Goal: Complete application form

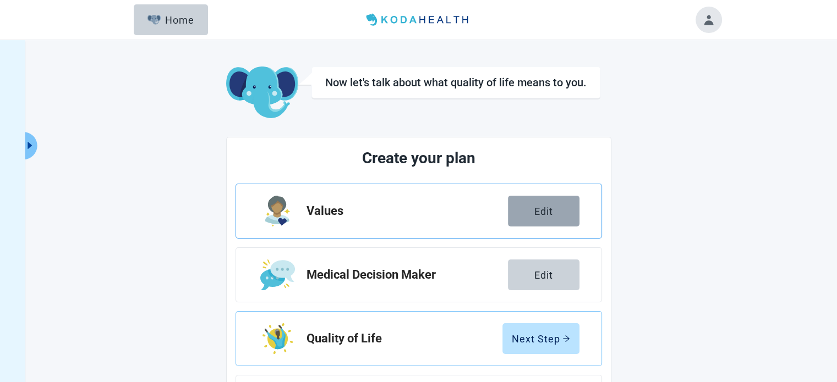
click at [561, 211] on button "Edit" at bounding box center [543, 211] width 71 height 31
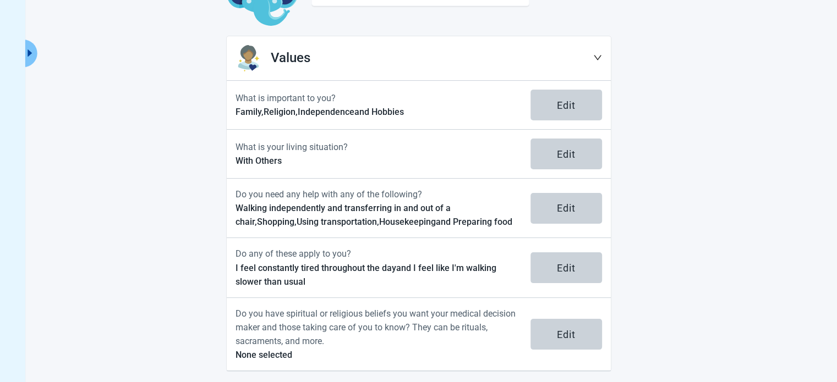
scroll to position [98, 0]
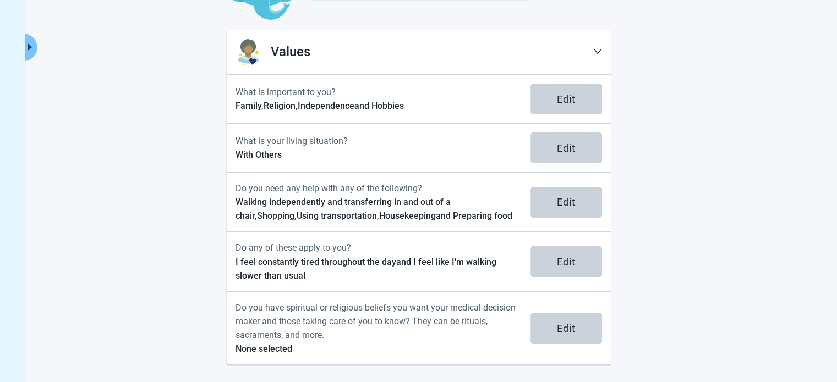
click at [593, 52] on icon "down" at bounding box center [597, 51] width 9 height 9
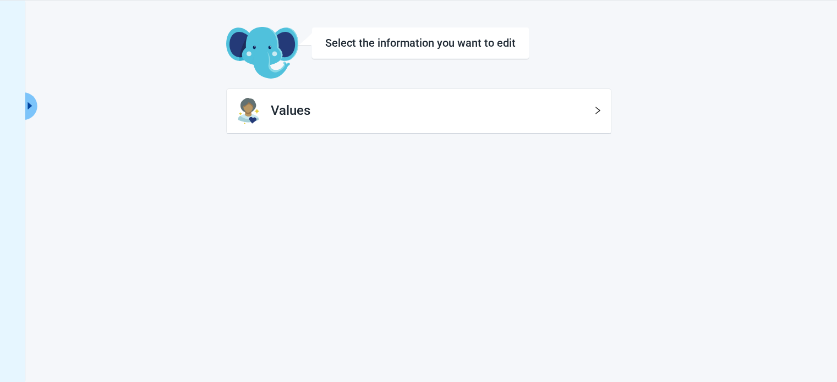
click at [399, 141] on div "Select the information you want to edit Values" at bounding box center [418, 192] width 837 height 382
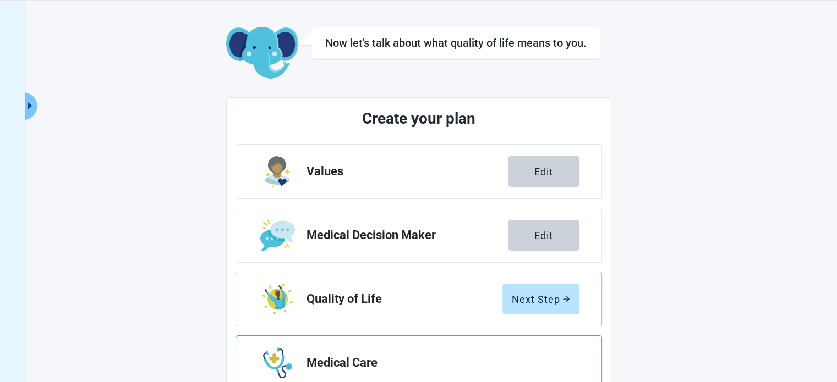
scroll to position [73, 0]
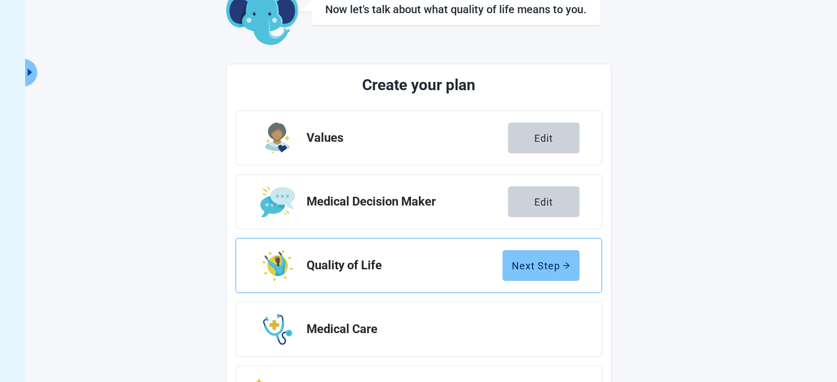
click at [546, 270] on div "Next Step" at bounding box center [540, 265] width 58 height 11
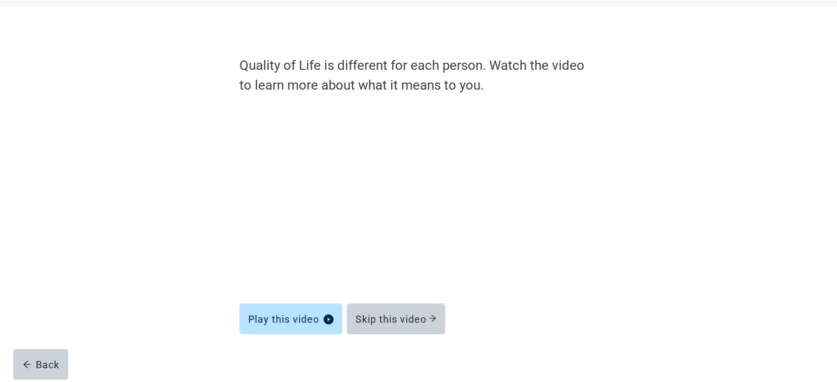
scroll to position [62, 0]
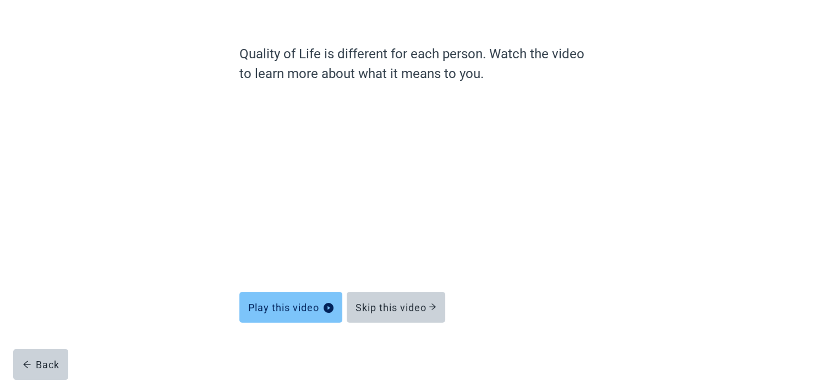
click at [304, 308] on div "Play this video" at bounding box center [290, 307] width 85 height 11
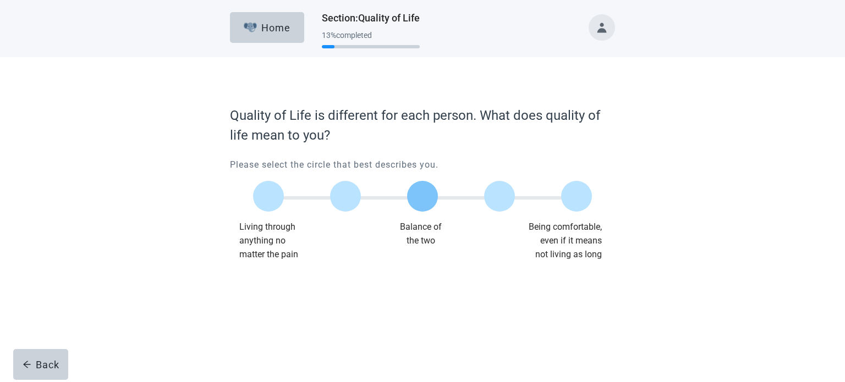
click at [429, 196] on div at bounding box center [422, 196] width 31 height 31
click at [250, 288] on div "Continue" at bounding box center [261, 283] width 44 height 11
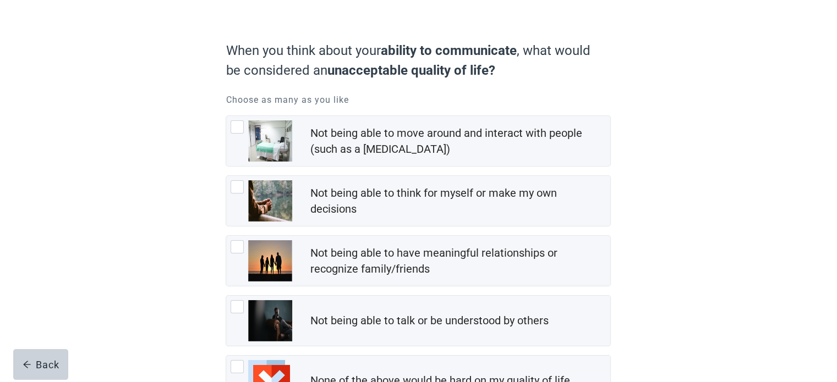
scroll to position [73, 0]
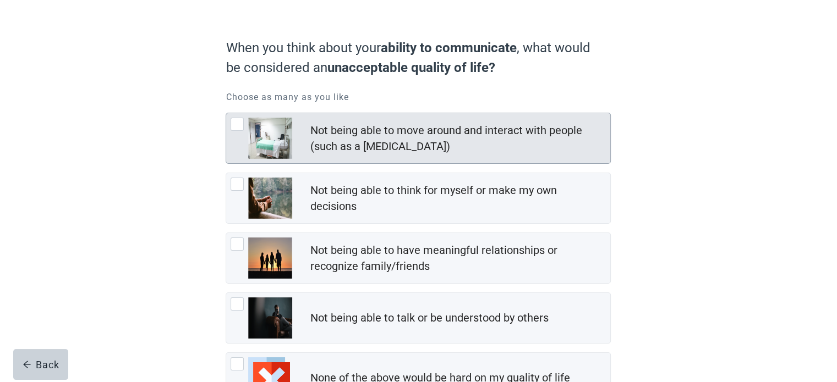
click at [276, 141] on img at bounding box center [270, 138] width 44 height 41
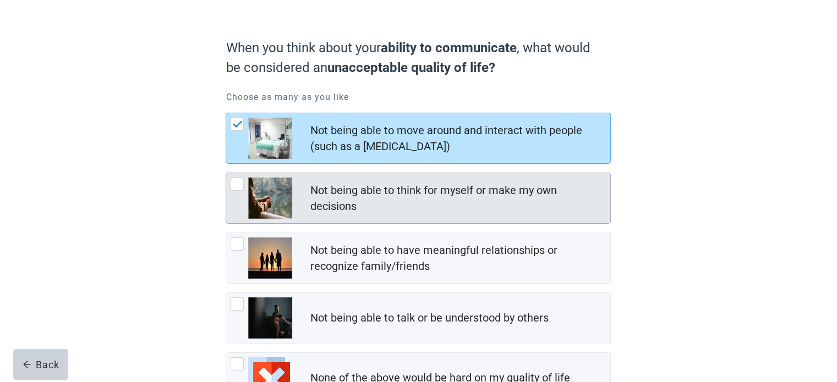
drag, startPoint x: 276, startPoint y: 206, endPoint x: 331, endPoint y: 202, distance: 55.7
click at [277, 206] on img at bounding box center [270, 198] width 44 height 41
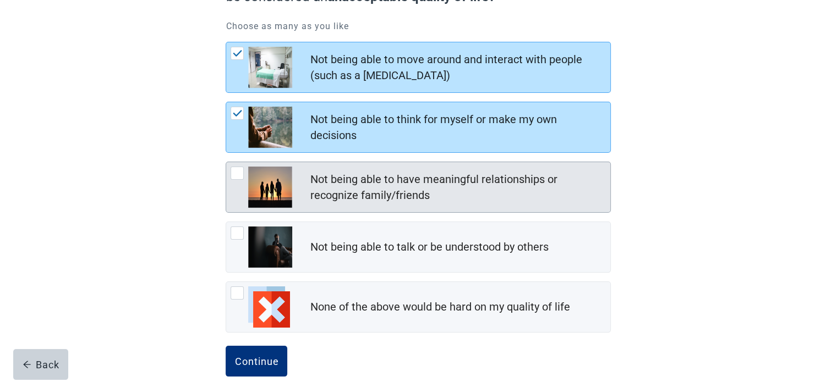
scroll to position [146, 0]
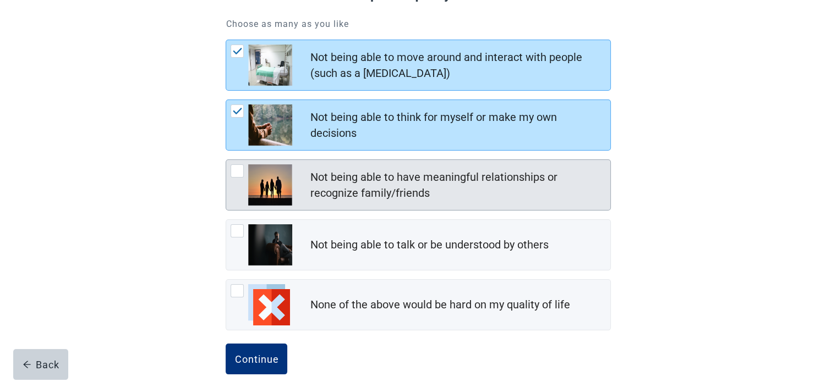
click at [523, 194] on div "Not being able to have meaningful relationships or recognize family/friends" at bounding box center [457, 185] width 294 height 32
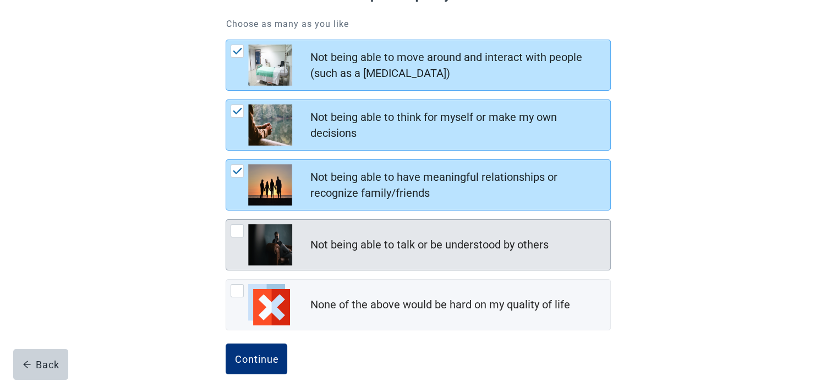
click at [585, 241] on div "Not being able to talk or be understood by others" at bounding box center [460, 245] width 300 height 22
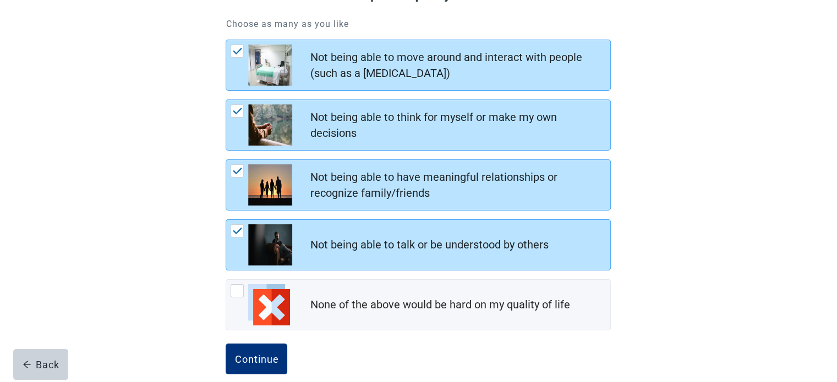
drag, startPoint x: 254, startPoint y: 361, endPoint x: 290, endPoint y: 357, distance: 37.0
click at [266, 361] on div "Continue" at bounding box center [256, 359] width 44 height 11
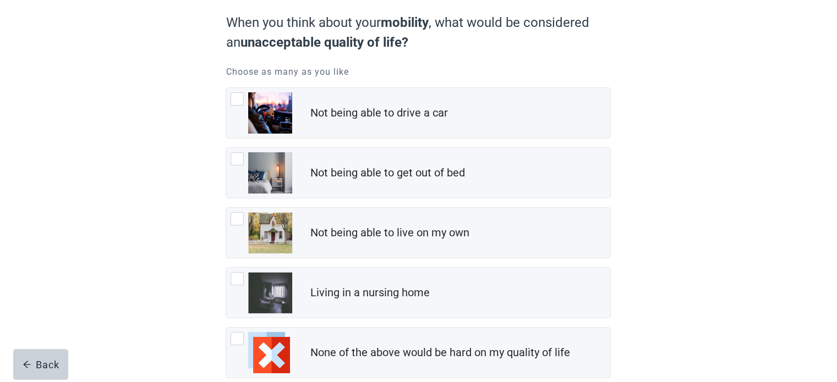
scroll to position [110, 0]
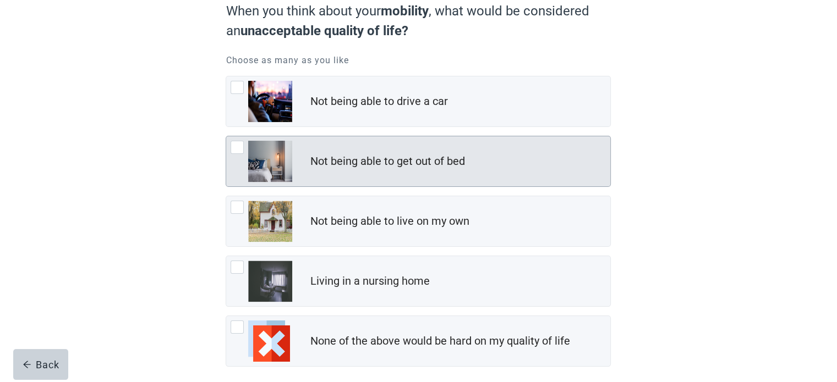
click at [349, 167] on div "Not being able to get out of bed" at bounding box center [387, 161] width 155 height 16
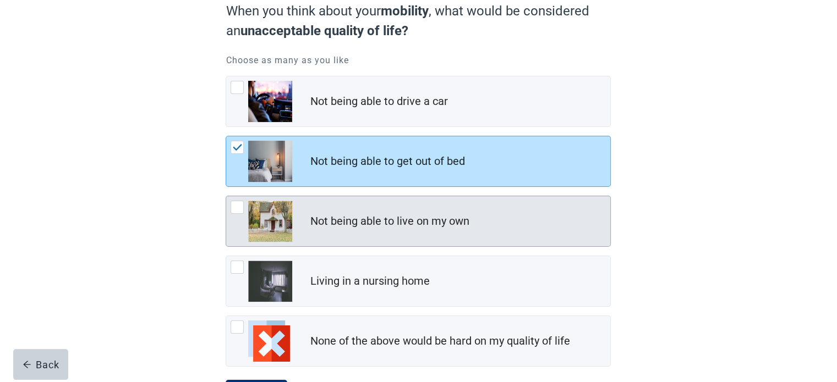
click at [481, 219] on div "Not being able to live on my own" at bounding box center [460, 222] width 300 height 22
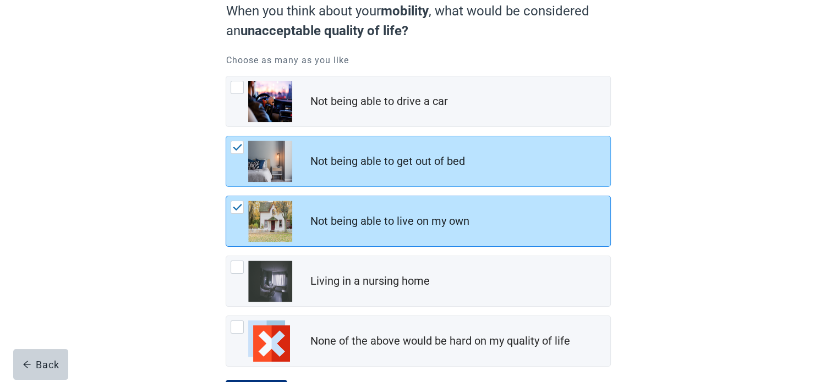
drag, startPoint x: 460, startPoint y: 227, endPoint x: 454, endPoint y: 223, distance: 6.7
click at [460, 227] on div "Not being able to live on my own" at bounding box center [389, 221] width 159 height 16
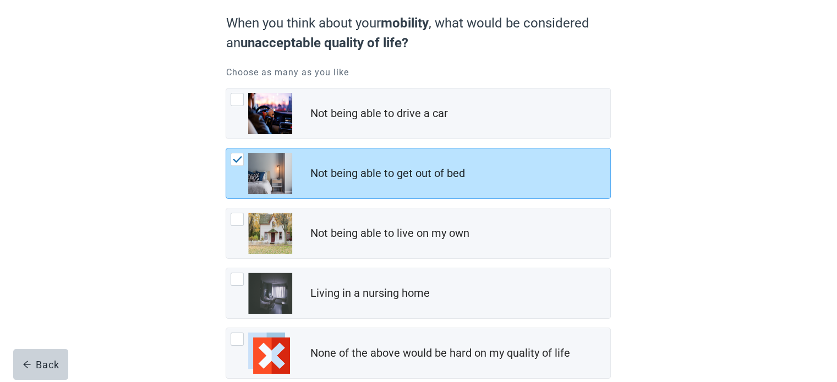
scroll to position [88, 0]
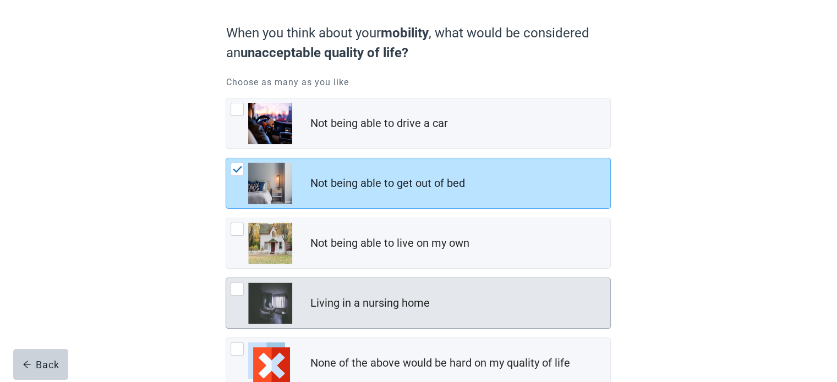
click at [293, 297] on div "Living in a nursing home" at bounding box center [418, 303] width 384 height 50
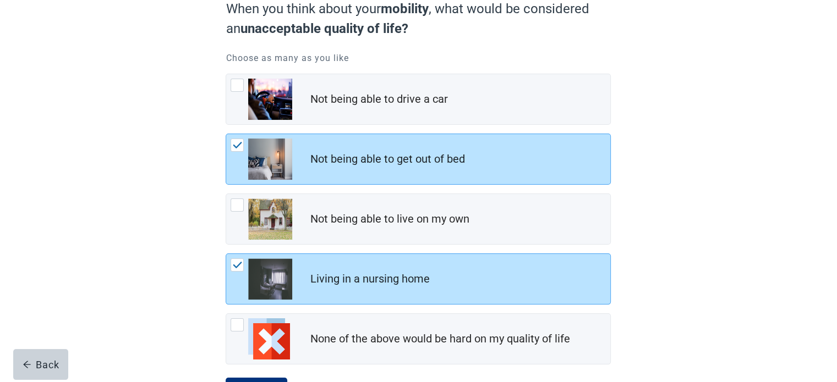
scroll to position [125, 0]
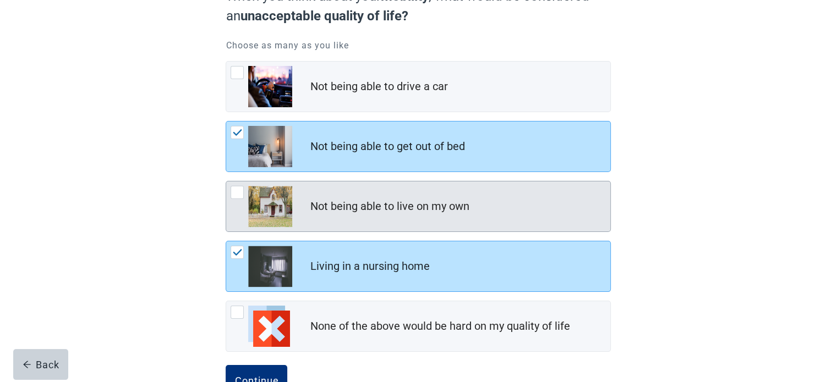
click at [416, 211] on div "Not being able to live on my own" at bounding box center [389, 207] width 159 height 16
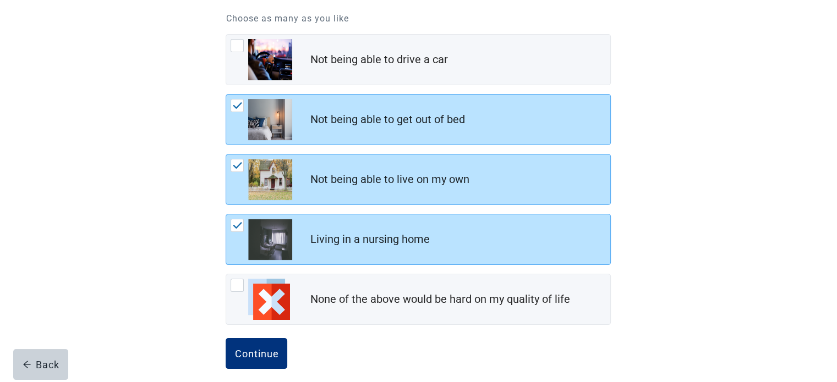
scroll to position [161, 0]
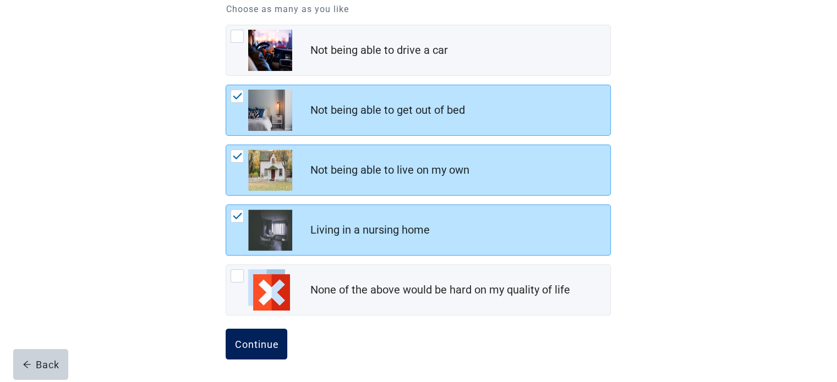
drag, startPoint x: 252, startPoint y: 345, endPoint x: 273, endPoint y: 340, distance: 21.5
click at [254, 344] on div "Continue" at bounding box center [256, 344] width 44 height 11
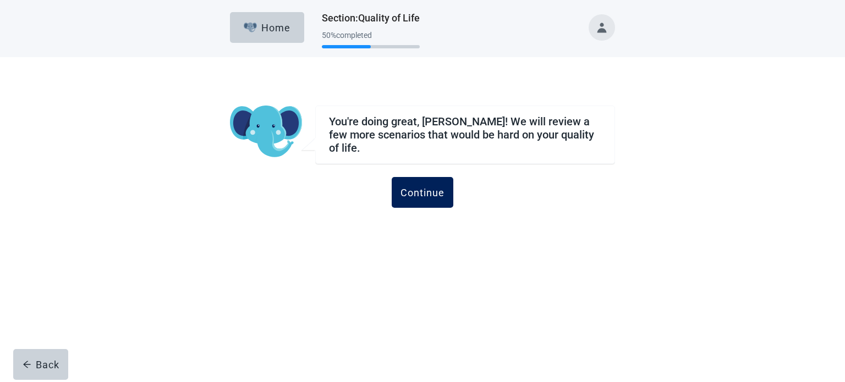
click at [426, 187] on div "Continue" at bounding box center [422, 192] width 44 height 11
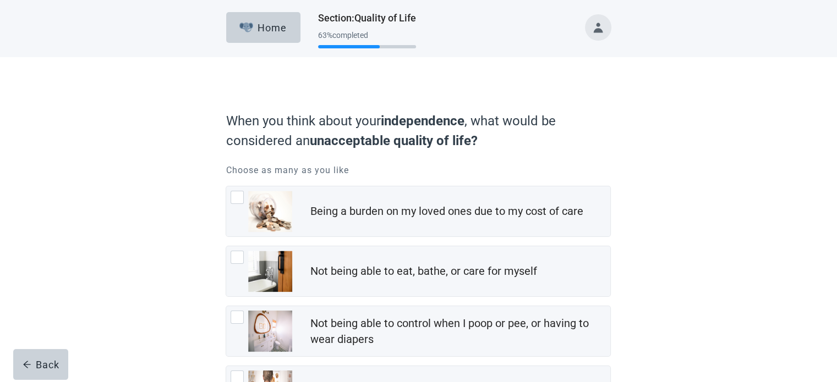
scroll to position [36, 0]
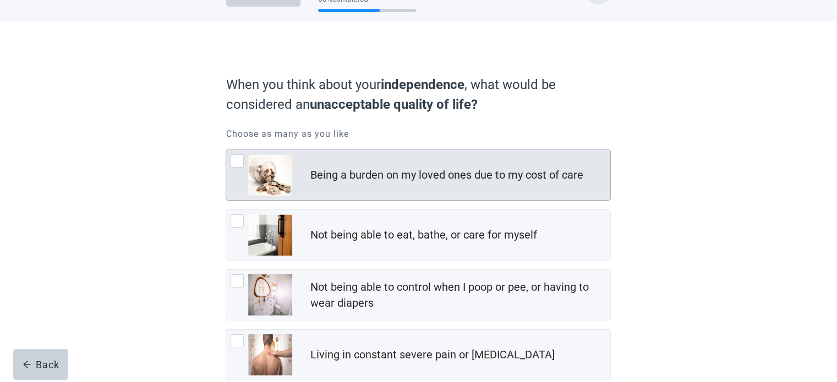
click at [372, 179] on div "Being a burden on my loved ones due to my cost of care" at bounding box center [446, 175] width 273 height 16
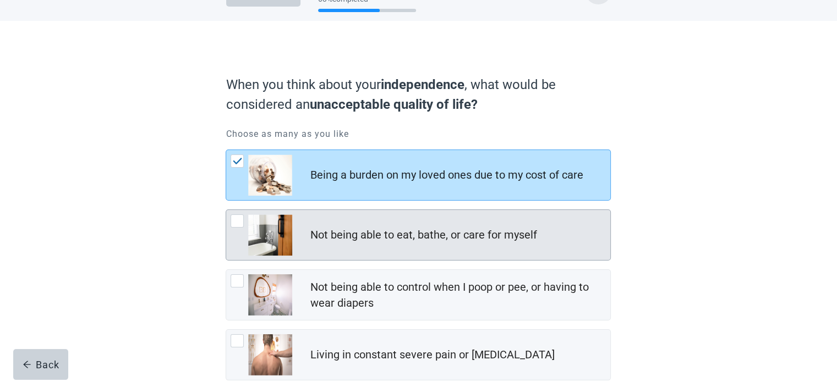
drag, startPoint x: 487, startPoint y: 224, endPoint x: 489, endPoint y: 239, distance: 14.4
click at [487, 232] on div "Not being able to eat, bathe, or care for myself" at bounding box center [460, 235] width 300 height 22
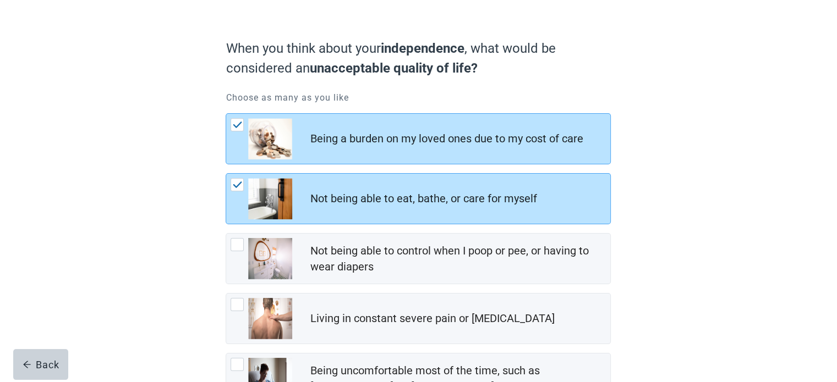
scroll to position [110, 0]
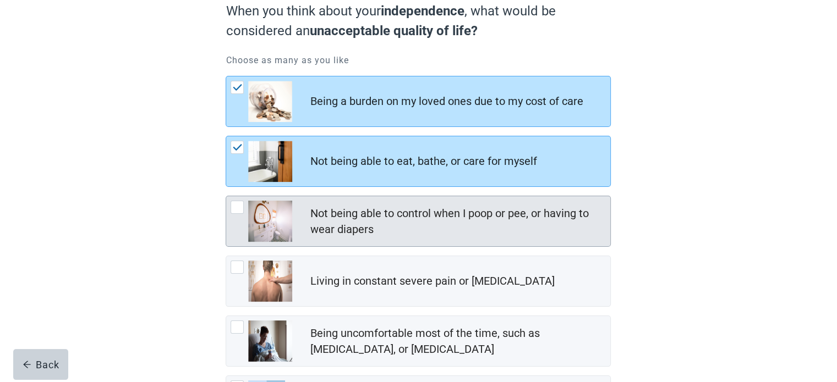
click at [421, 212] on div "Not being able to control when I poop or pee, or having to wear diapers" at bounding box center [457, 222] width 294 height 32
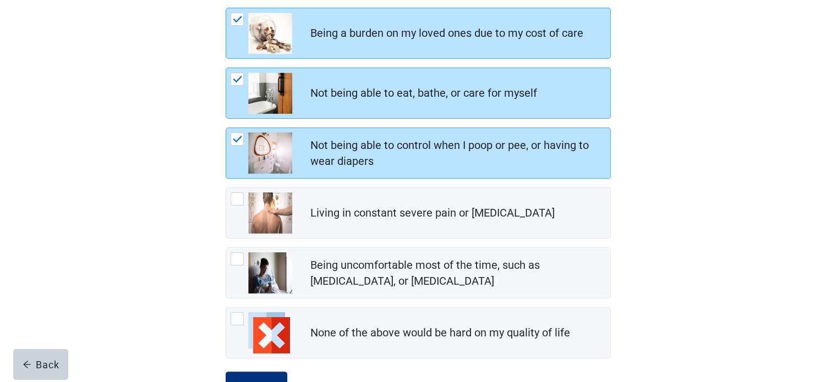
scroll to position [183, 0]
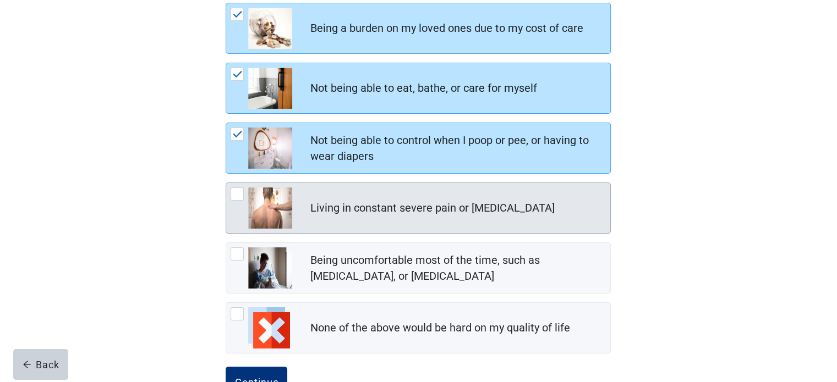
drag, startPoint x: 483, startPoint y: 213, endPoint x: 491, endPoint y: 213, distance: 7.1
click at [483, 213] on div "Living in constant severe pain or [MEDICAL_DATA]" at bounding box center [432, 208] width 244 height 16
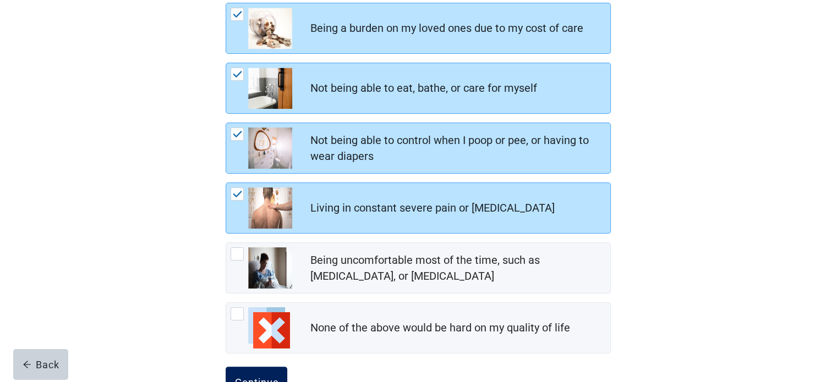
click at [262, 377] on div "Continue" at bounding box center [256, 382] width 44 height 11
click at [263, 377] on div "Continue" at bounding box center [256, 382] width 44 height 11
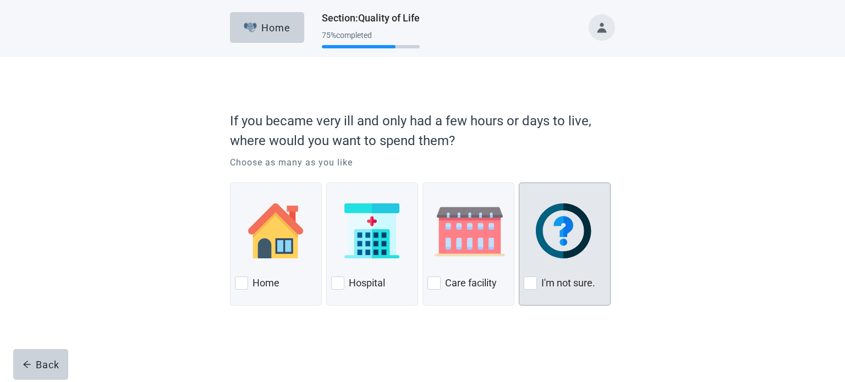
click at [586, 252] on img at bounding box center [565, 230] width 58 height 55
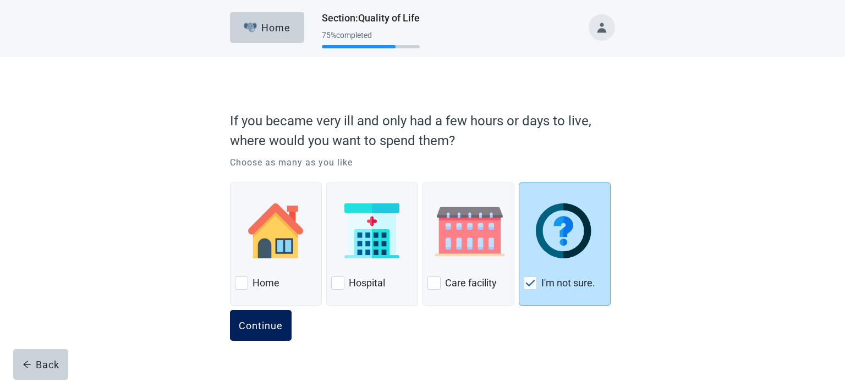
click at [266, 324] on div "Continue" at bounding box center [261, 325] width 44 height 11
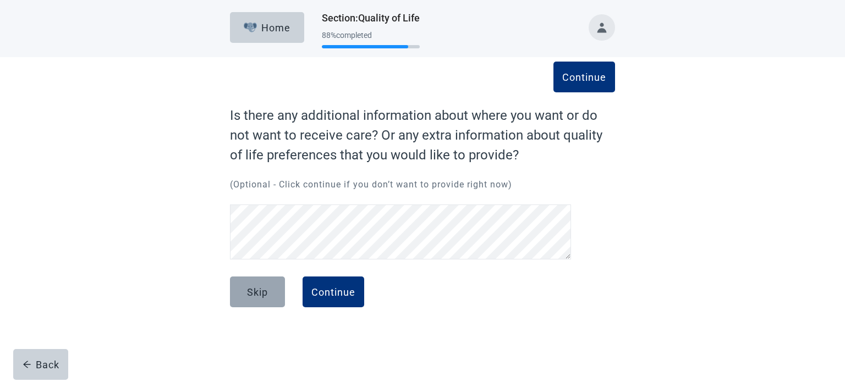
click at [262, 291] on div "Skip" at bounding box center [257, 292] width 21 height 11
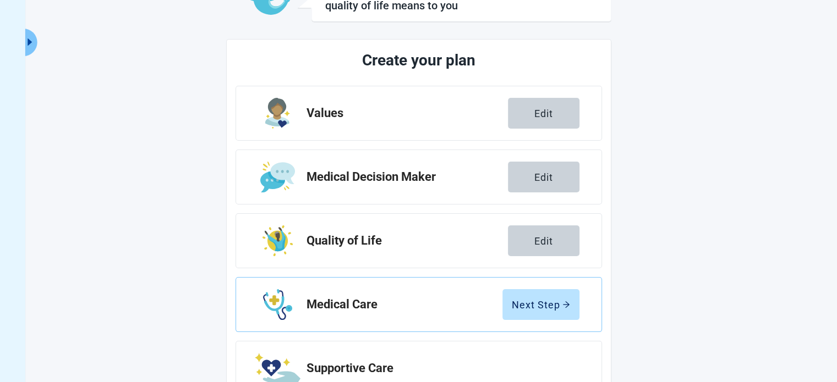
scroll to position [146, 0]
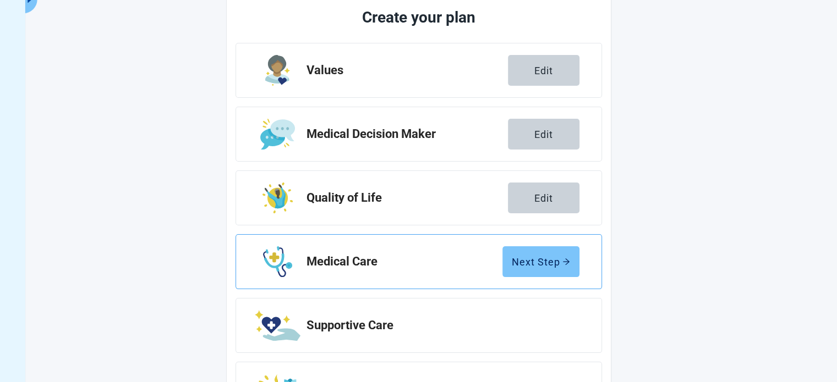
click at [560, 265] on div "Next Step" at bounding box center [540, 261] width 58 height 11
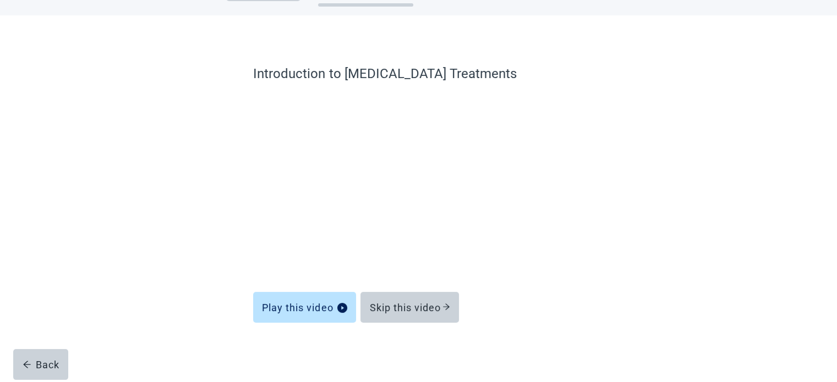
scroll to position [42, 0]
click at [405, 309] on div "Skip this video" at bounding box center [409, 307] width 81 height 11
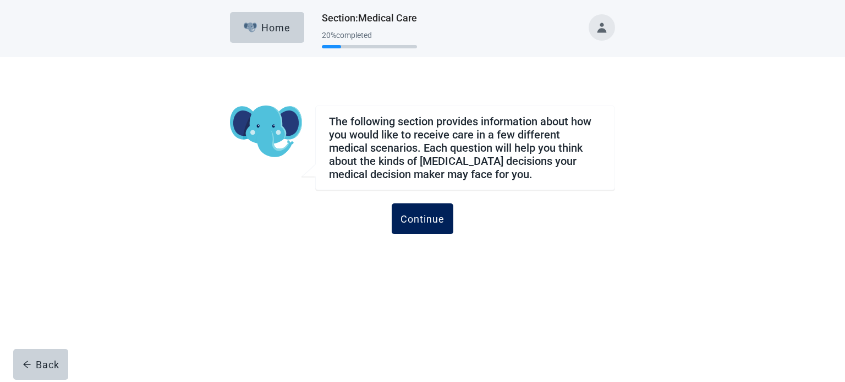
drag, startPoint x: 426, startPoint y: 220, endPoint x: 550, endPoint y: 234, distance: 124.6
click at [427, 220] on div "Continue" at bounding box center [422, 218] width 44 height 11
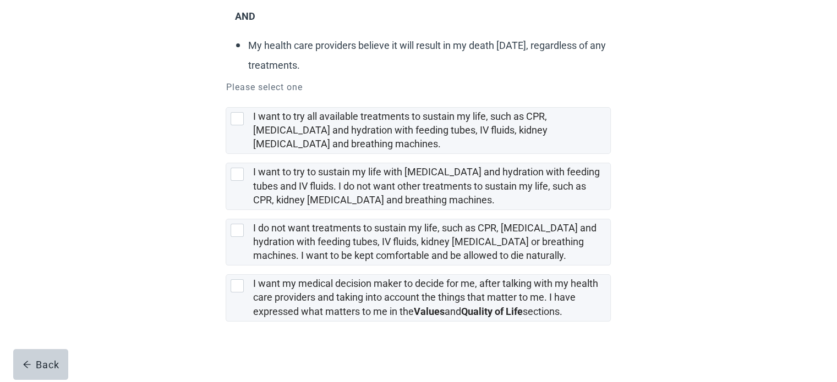
scroll to position [197, 0]
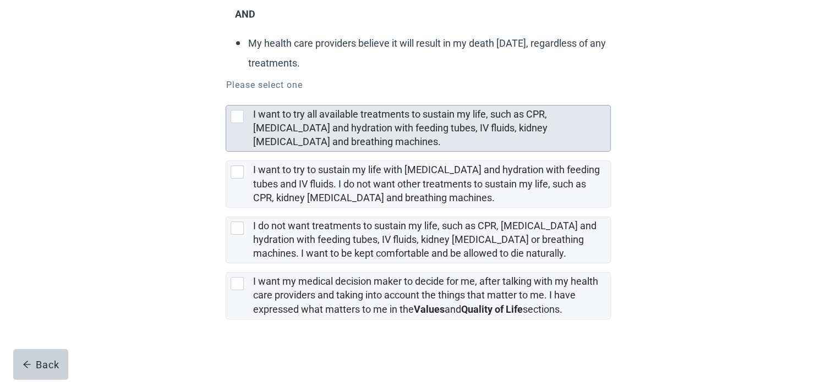
drag, startPoint x: 237, startPoint y: 121, endPoint x: 343, endPoint y: 125, distance: 106.2
click at [238, 121] on div at bounding box center [236, 116] width 13 height 13
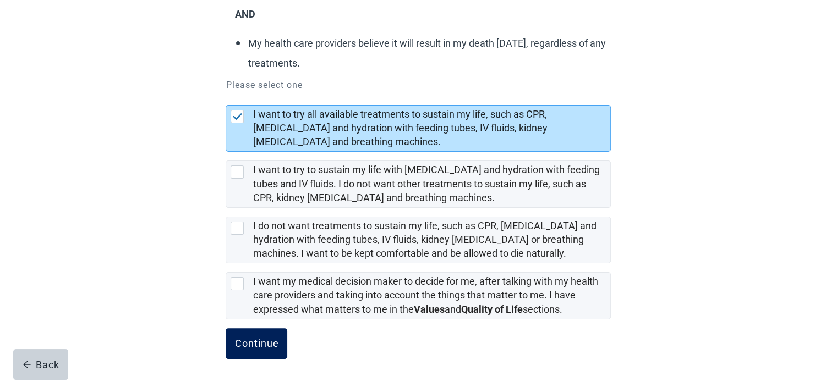
click at [261, 338] on div "Continue" at bounding box center [256, 343] width 44 height 11
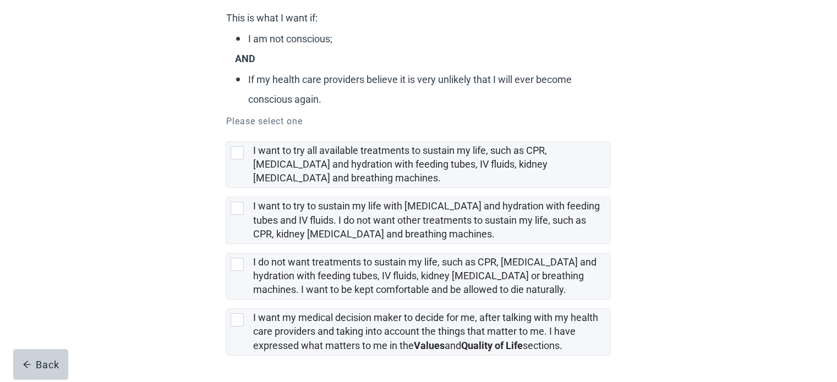
scroll to position [146, 0]
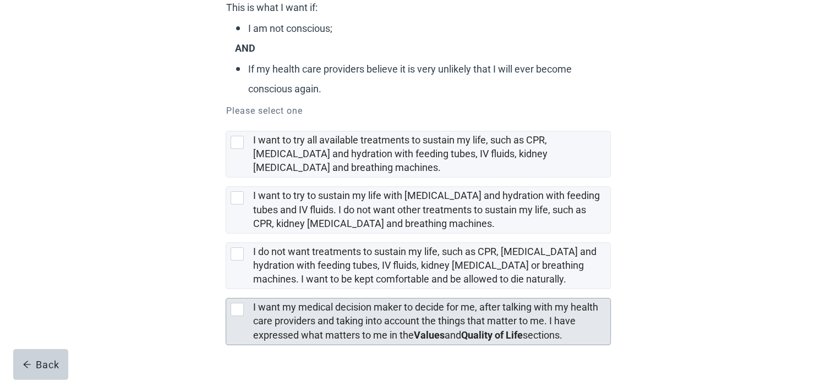
click at [233, 312] on div at bounding box center [236, 309] width 13 height 13
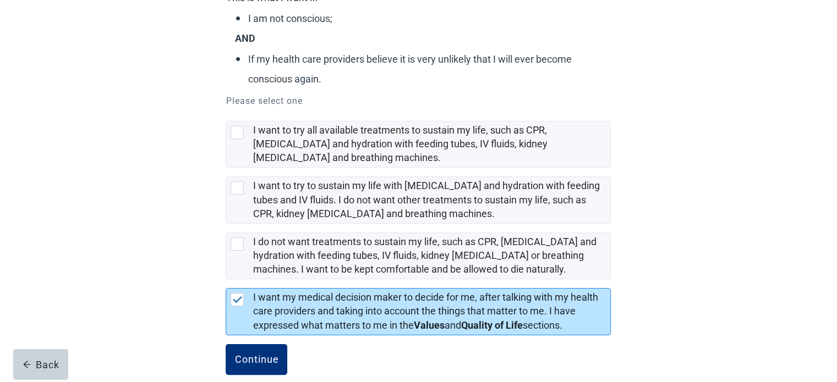
scroll to position [172, 0]
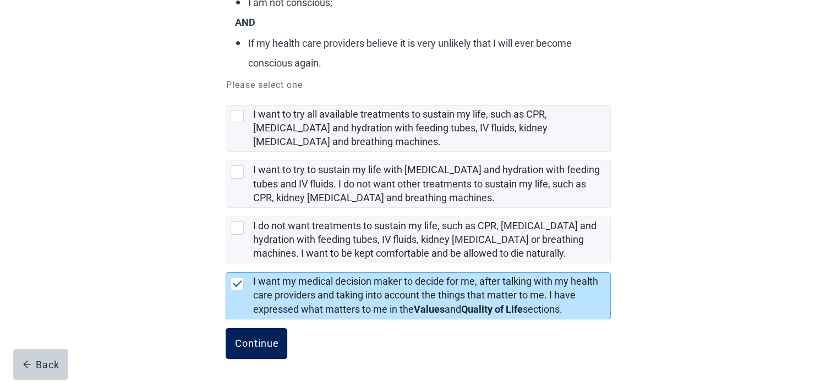
click at [254, 344] on div "Continue" at bounding box center [256, 343] width 44 height 11
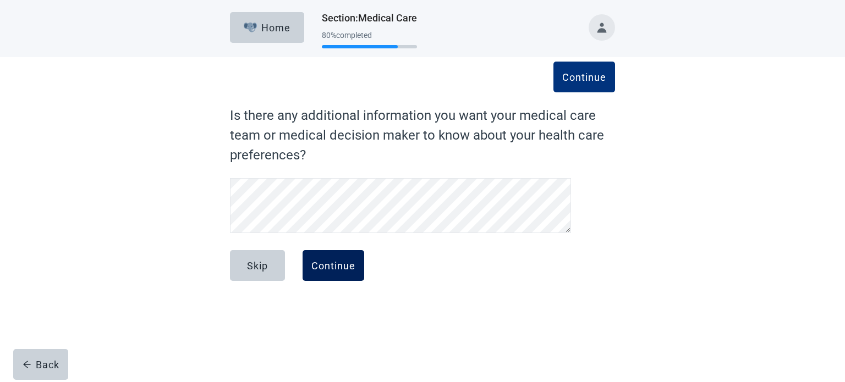
click at [342, 267] on div "Continue" at bounding box center [333, 265] width 44 height 11
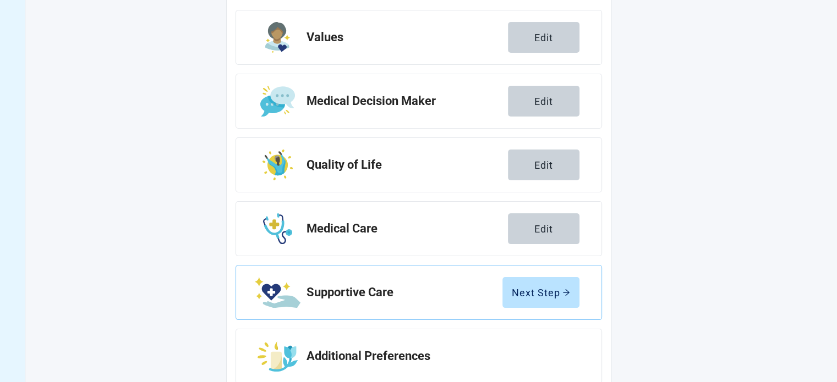
scroll to position [202, 0]
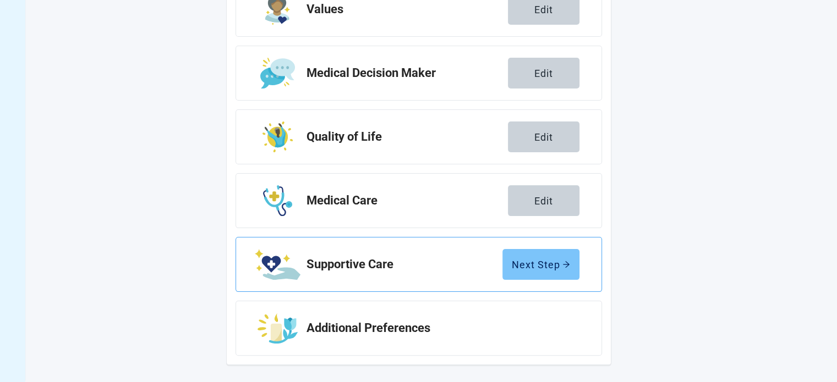
click at [543, 266] on div "Next Step" at bounding box center [540, 264] width 58 height 11
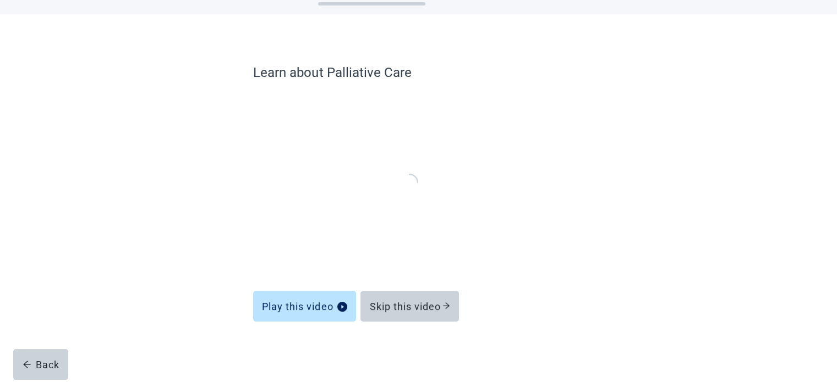
scroll to position [42, 0]
click at [424, 310] on div "Skip this video" at bounding box center [409, 307] width 81 height 11
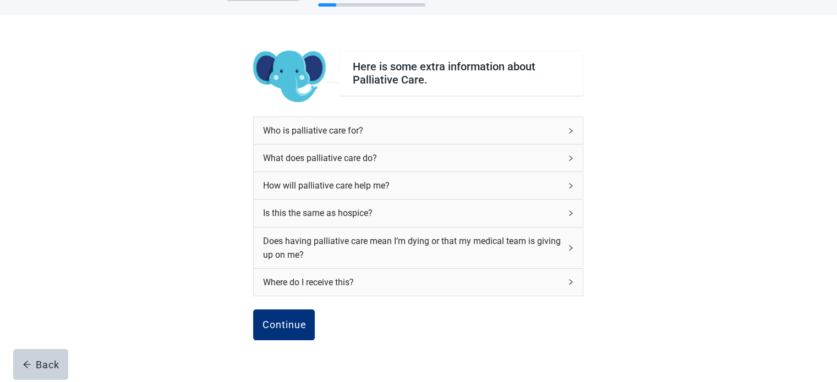
click at [411, 135] on div "Who is palliative care for?" at bounding box center [411, 131] width 298 height 14
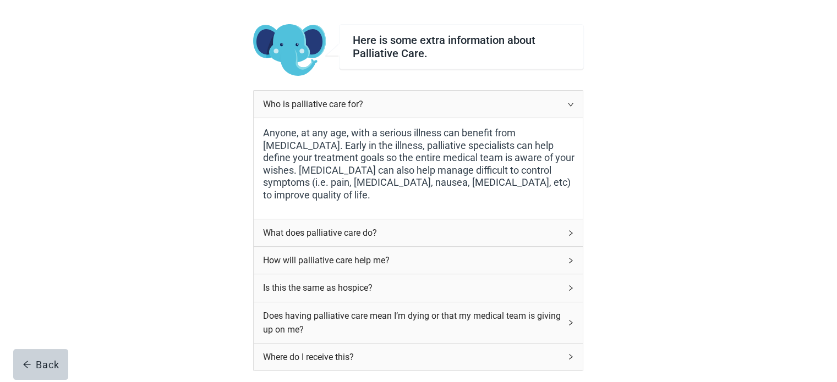
scroll to position [78, 0]
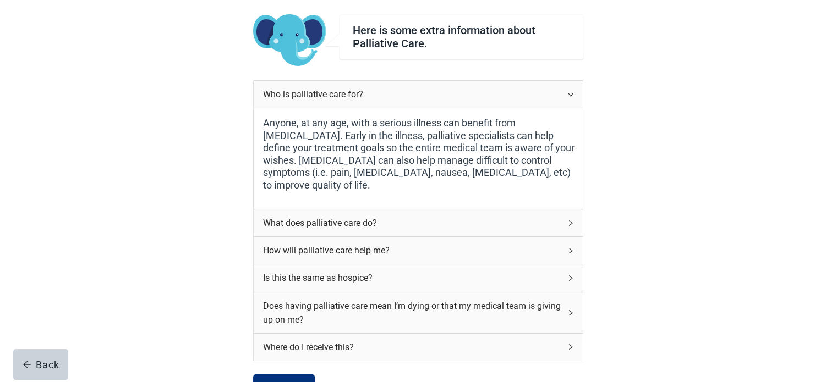
click at [458, 233] on div "What does palliative care do?" at bounding box center [418, 223] width 329 height 27
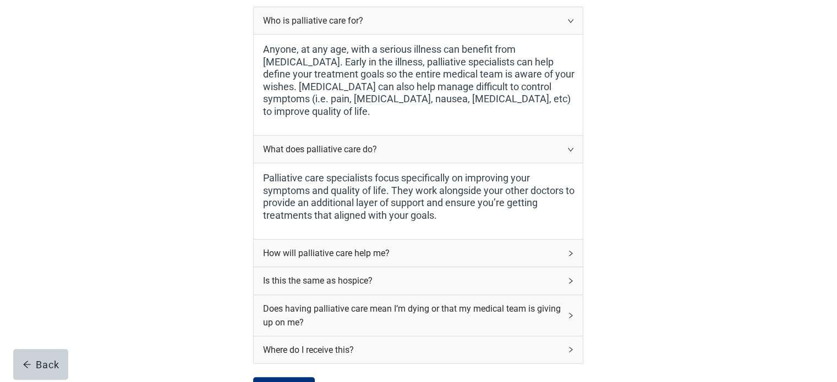
scroll to position [188, 0]
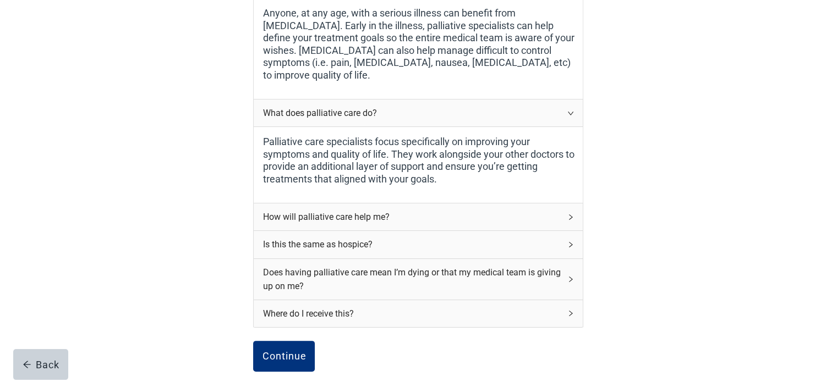
click at [493, 224] on div "How will palliative care help me?" at bounding box center [418, 216] width 329 height 27
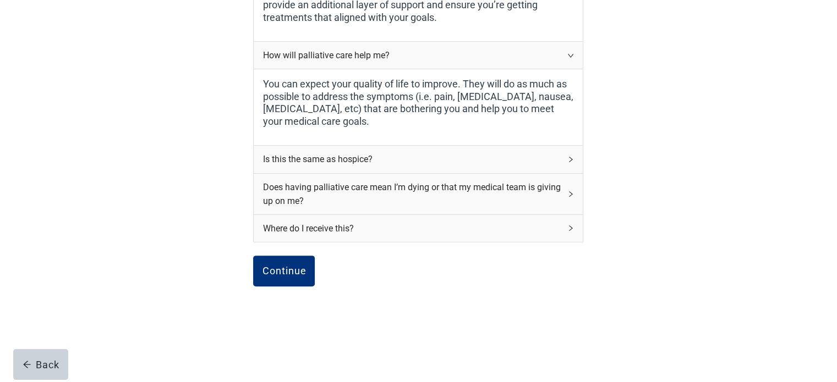
scroll to position [354, 0]
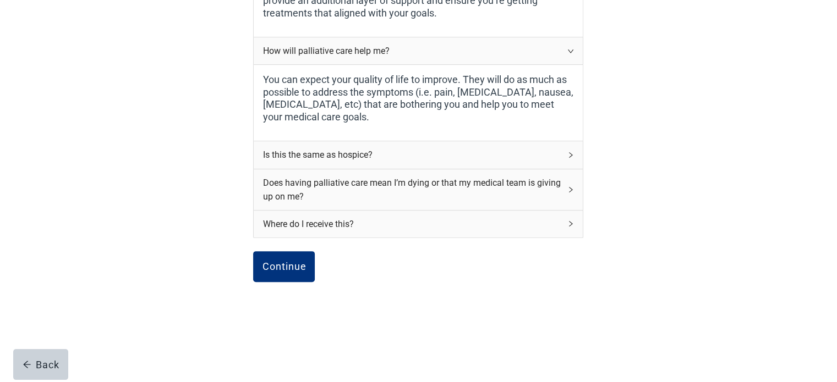
click at [458, 166] on div "Is this the same as hospice?" at bounding box center [418, 154] width 329 height 27
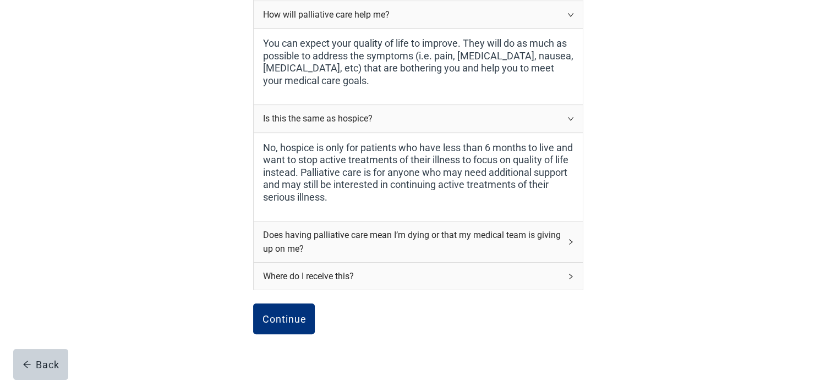
scroll to position [427, 0]
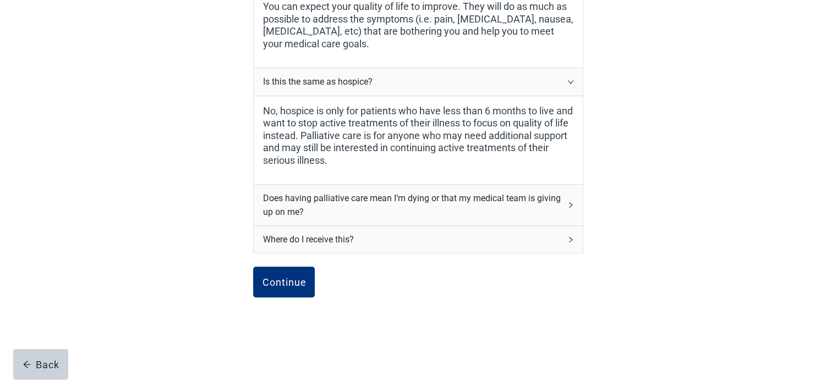
click at [433, 219] on div "Does having palliative care mean I’m dying or that my medical team is giving up…" at bounding box center [418, 205] width 329 height 41
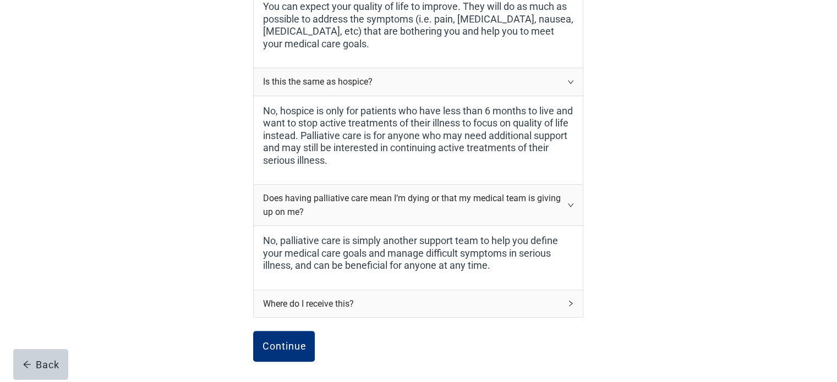
click at [445, 305] on div "Where do I receive this?" at bounding box center [411, 304] width 298 height 14
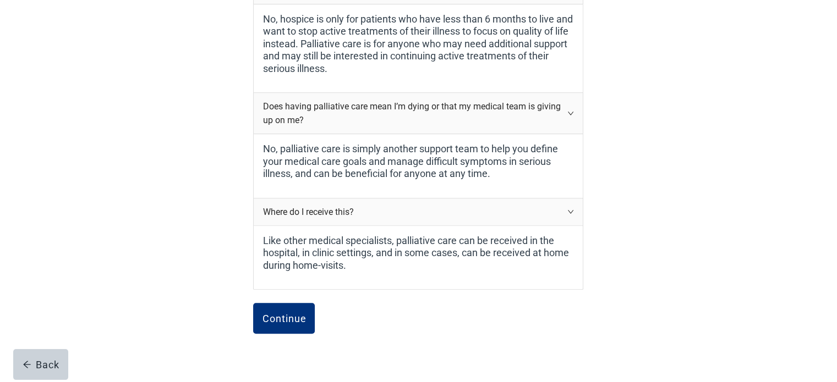
scroll to position [537, 0]
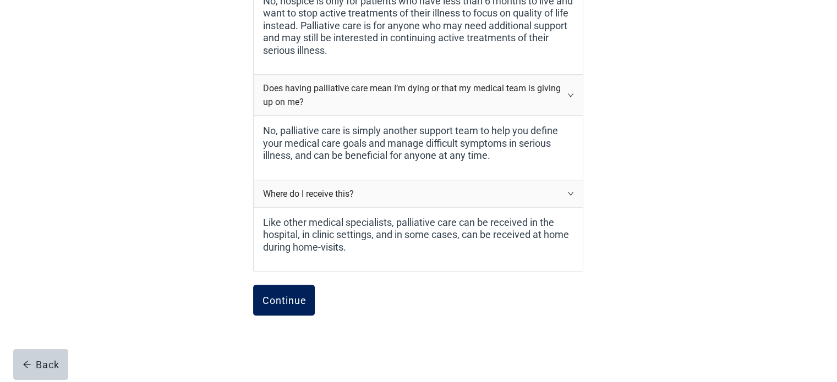
click at [293, 301] on div "Continue" at bounding box center [284, 300] width 44 height 11
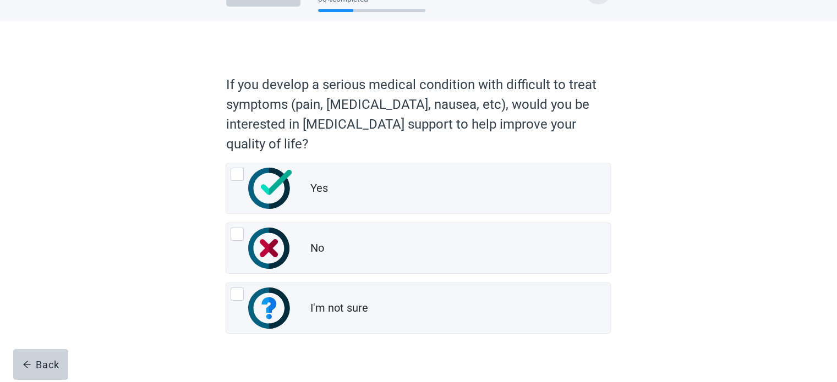
scroll to position [55, 0]
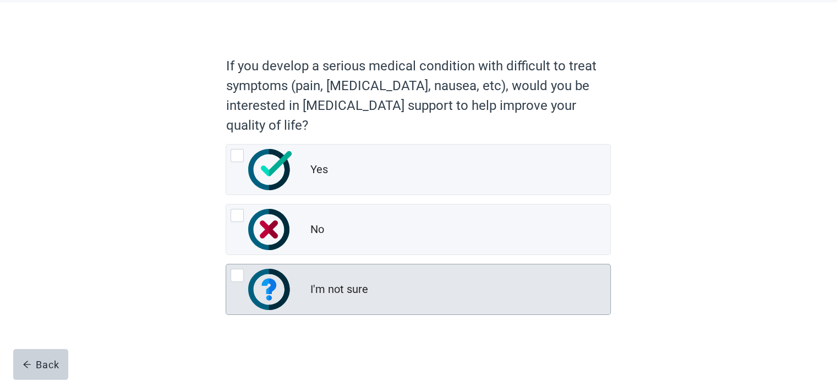
click at [240, 272] on div at bounding box center [236, 275] width 13 height 13
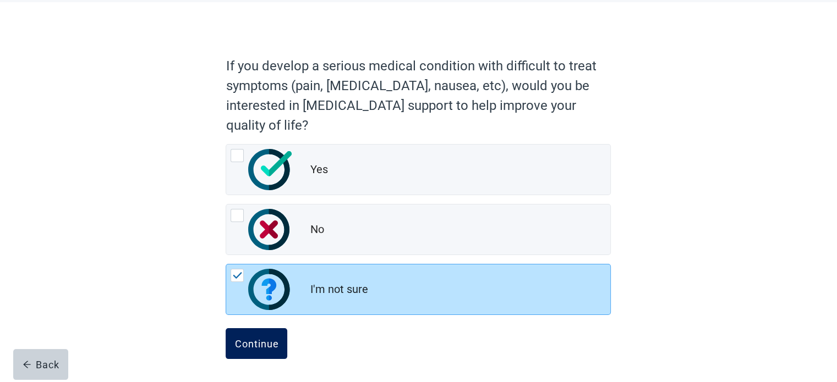
drag, startPoint x: 253, startPoint y: 342, endPoint x: 262, endPoint y: 343, distance: 8.9
click at [254, 343] on div "Continue" at bounding box center [256, 343] width 44 height 11
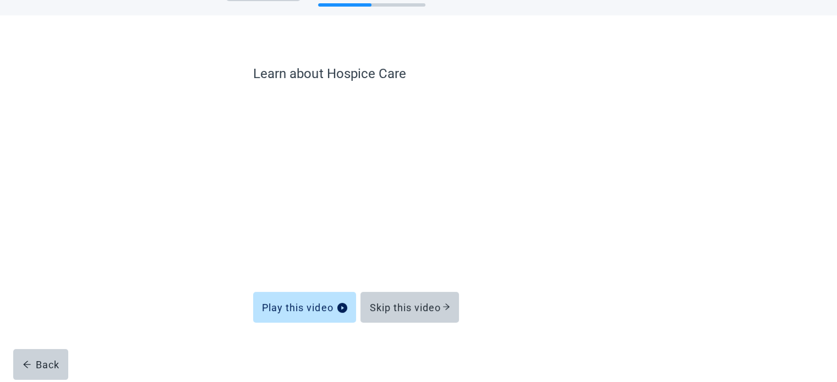
scroll to position [42, 0]
click at [402, 305] on div "Skip this video" at bounding box center [409, 307] width 81 height 11
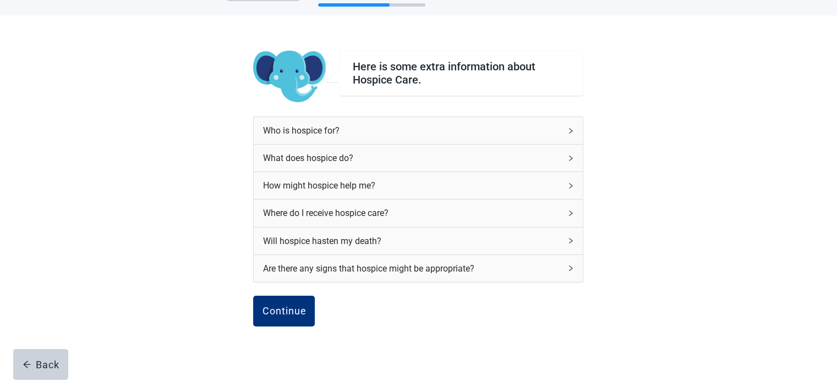
click at [454, 132] on div "Who is hospice for?" at bounding box center [411, 131] width 298 height 14
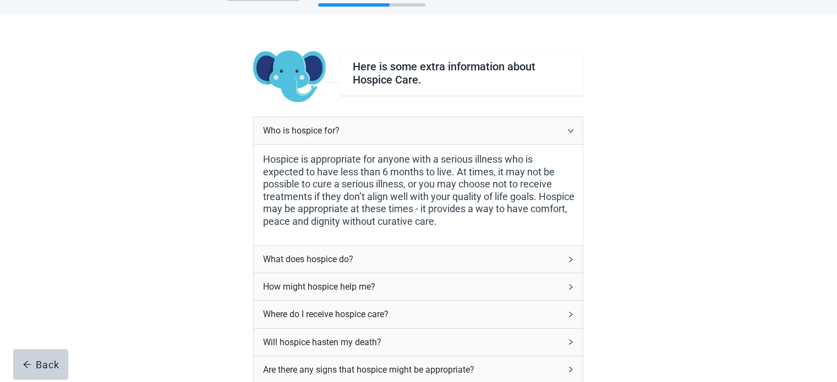
click at [439, 263] on div "What does hospice do?" at bounding box center [411, 259] width 298 height 14
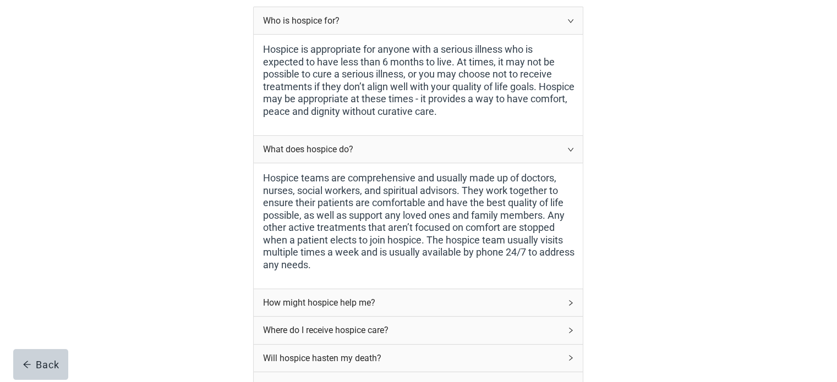
scroll to position [225, 0]
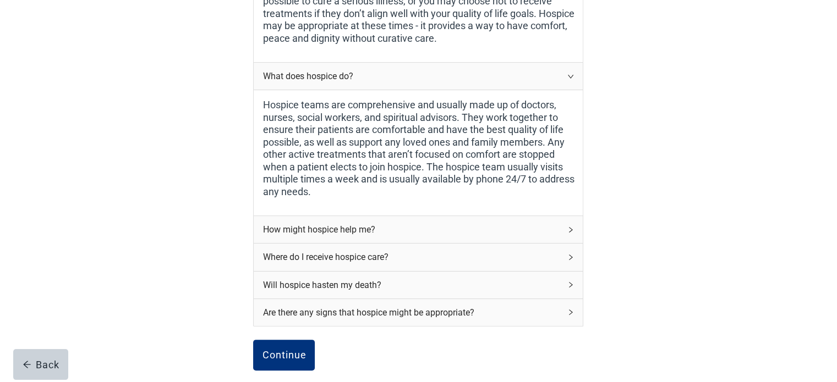
click at [453, 233] on div "How might hospice help me?" at bounding box center [411, 230] width 298 height 14
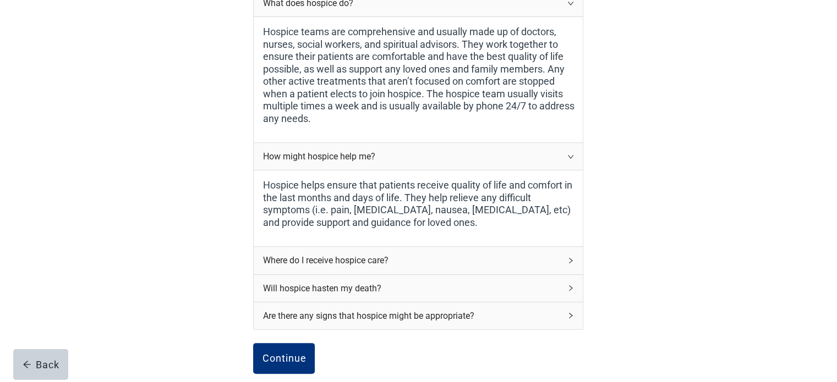
scroll to position [335, 0]
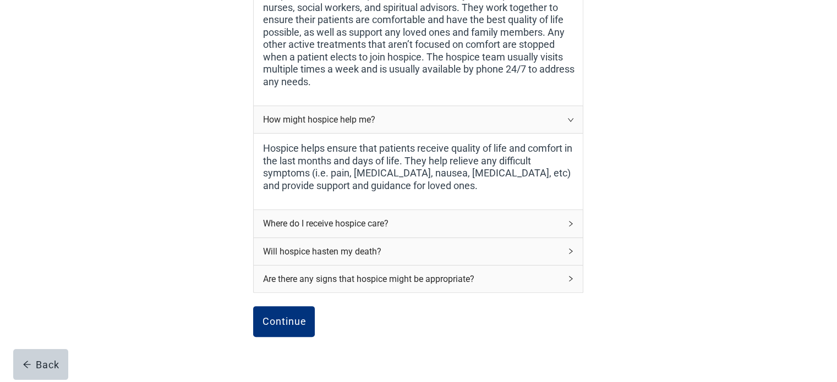
click at [480, 221] on div "Where do I receive hospice care?" at bounding box center [411, 224] width 298 height 14
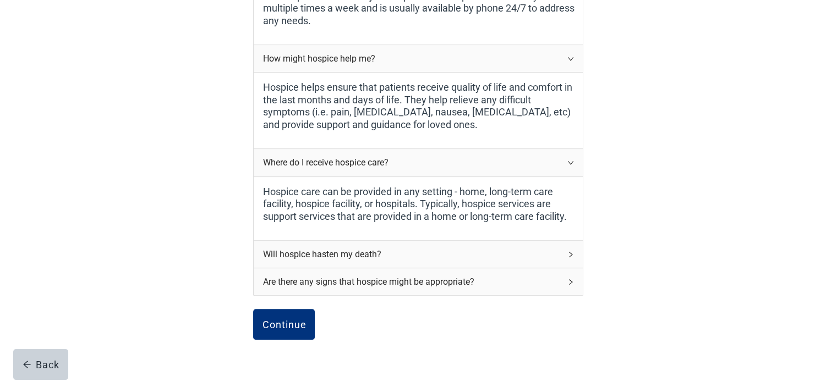
scroll to position [408, 0]
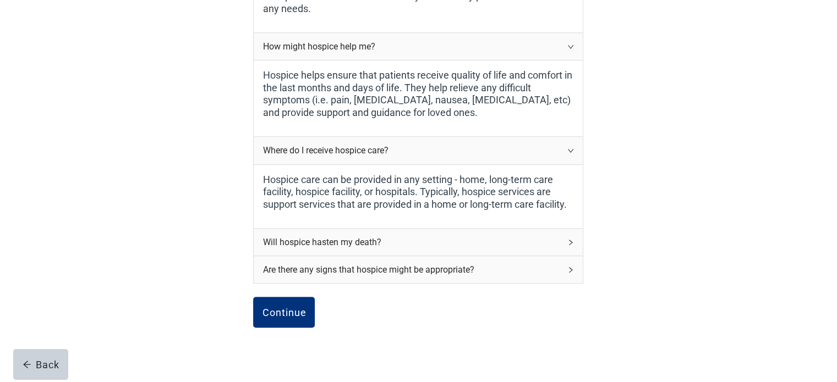
click at [442, 241] on div "Will hospice hasten my death?" at bounding box center [411, 242] width 298 height 14
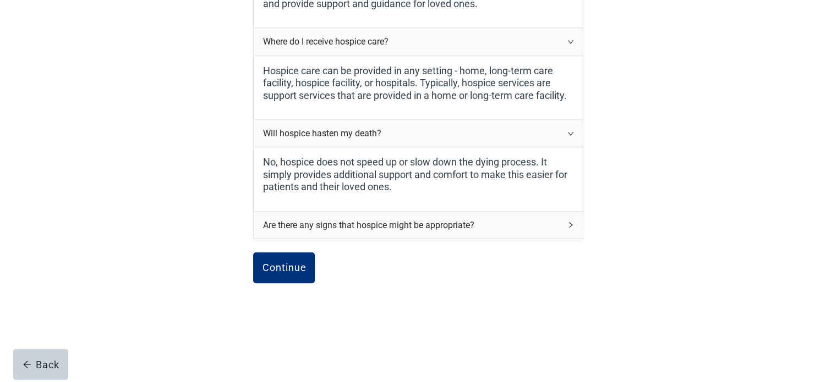
scroll to position [518, 0]
click at [454, 228] on div "Are there any signs that hospice might be appropriate?" at bounding box center [411, 225] width 298 height 14
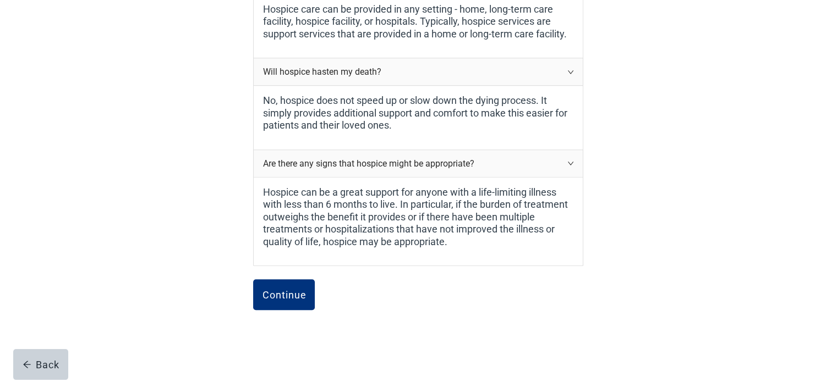
scroll to position [591, 0]
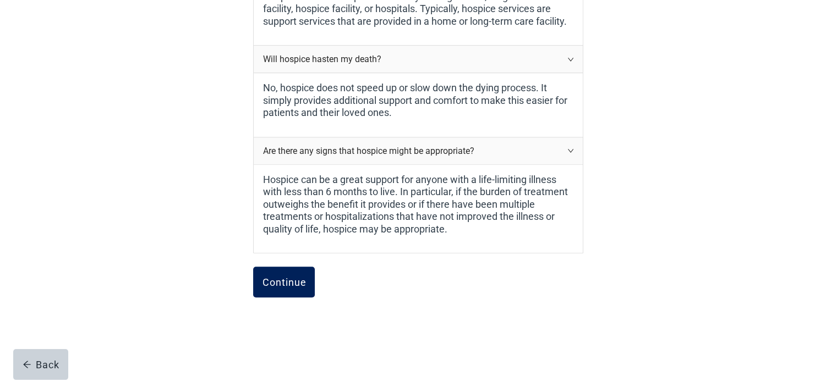
click at [288, 277] on div "Continue" at bounding box center [284, 282] width 44 height 11
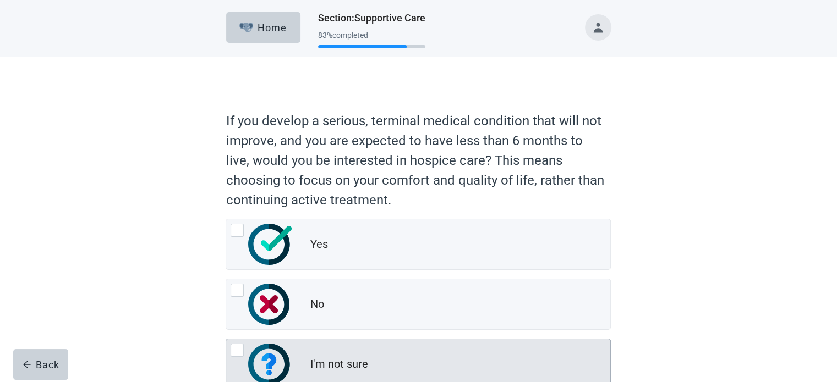
click at [246, 351] on div at bounding box center [261, 364] width 62 height 41
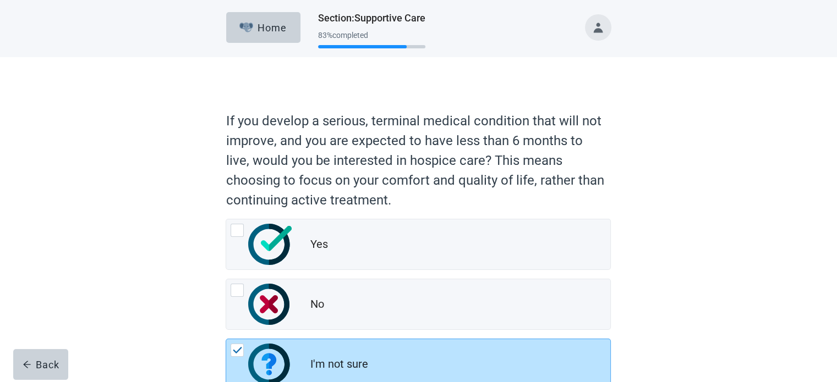
scroll to position [75, 0]
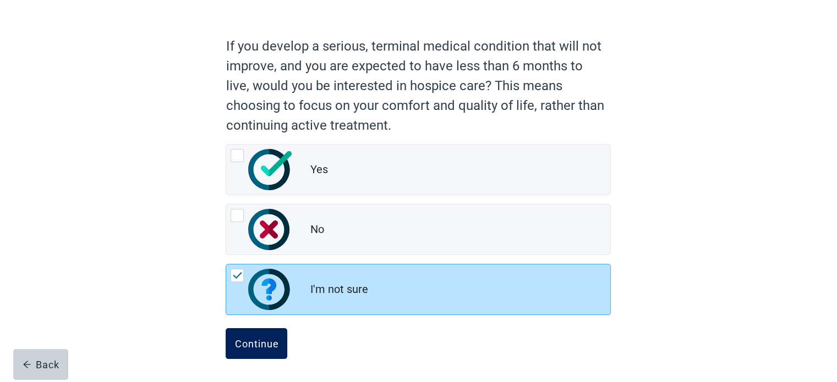
click at [263, 343] on div "Continue" at bounding box center [256, 343] width 44 height 11
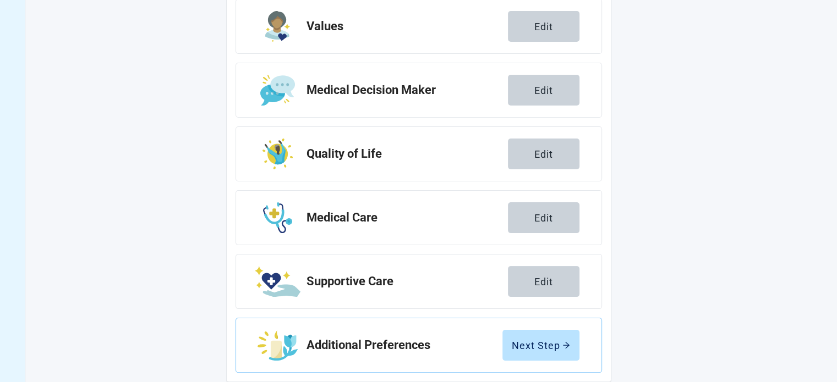
scroll to position [202, 0]
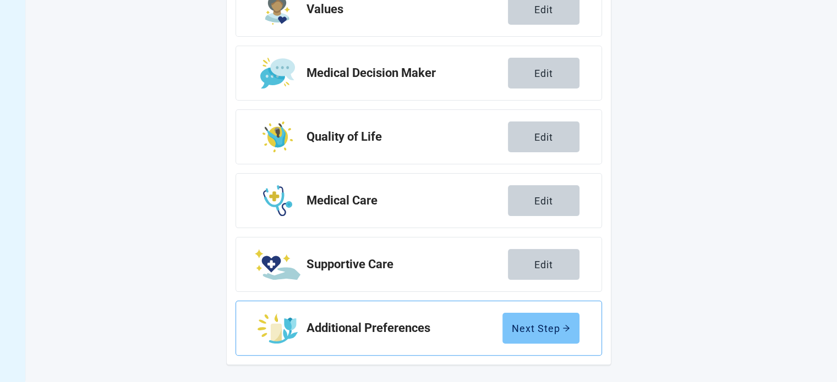
click at [548, 334] on div "Next Step" at bounding box center [540, 328] width 58 height 11
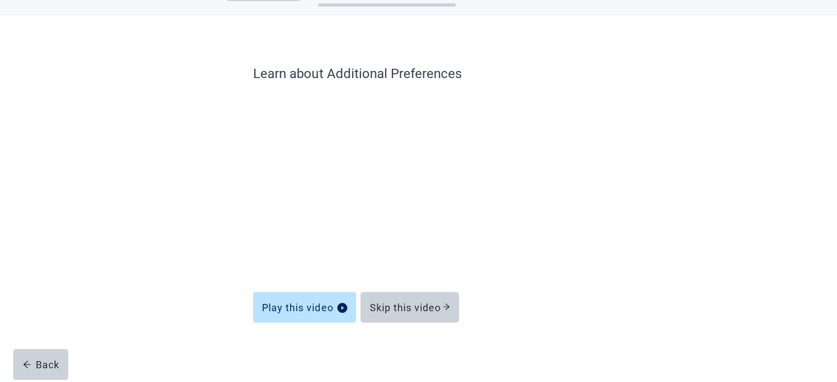
scroll to position [42, 0]
click at [422, 308] on div "Skip this video" at bounding box center [409, 307] width 81 height 11
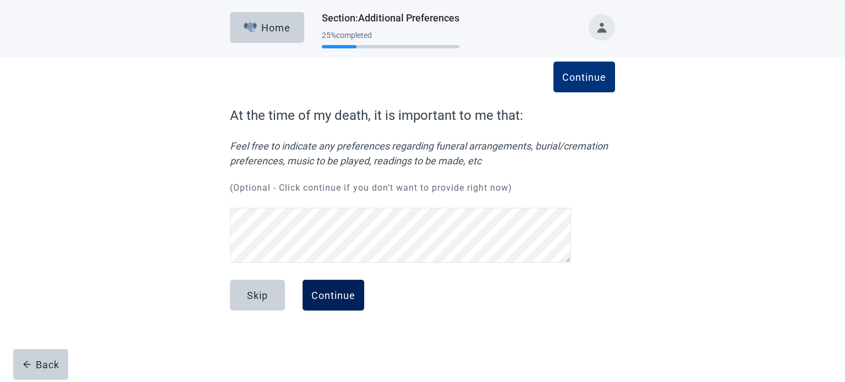
click at [333, 292] on div "Continue" at bounding box center [333, 295] width 44 height 11
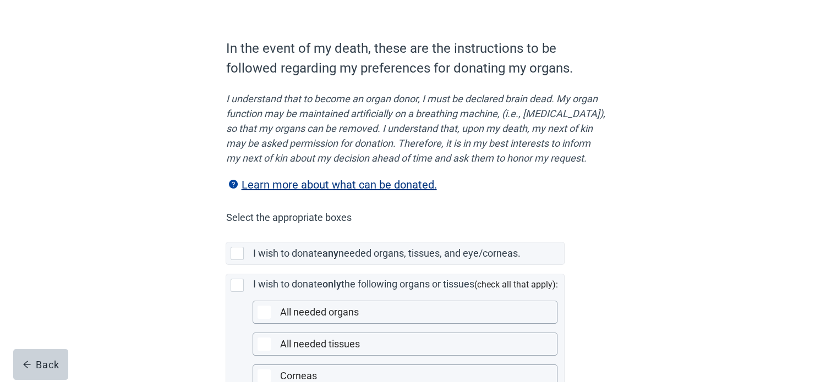
scroll to position [73, 0]
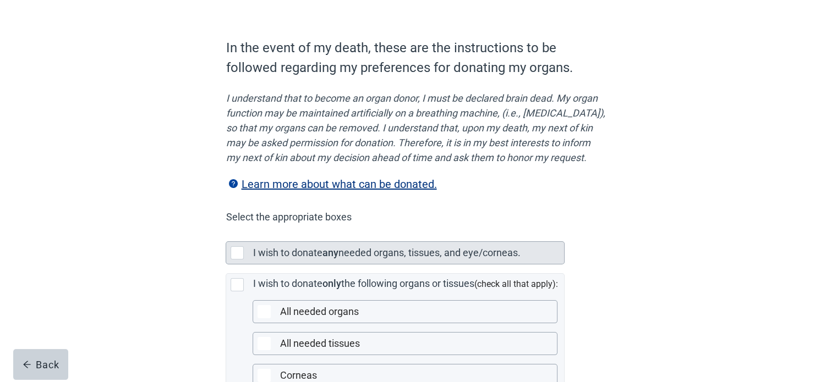
click at [241, 260] on div at bounding box center [236, 252] width 13 height 13
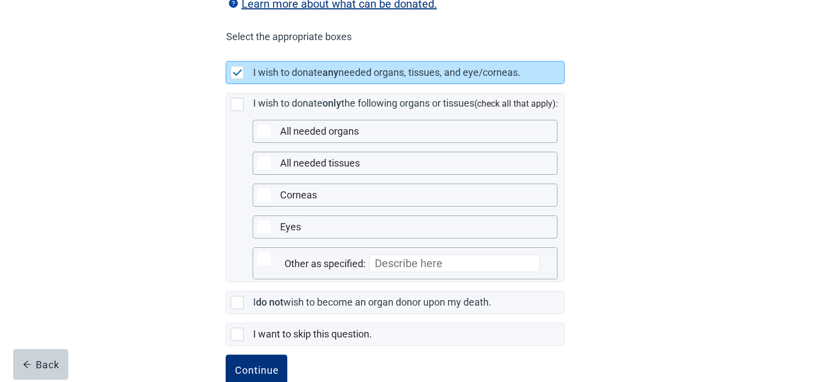
scroll to position [256, 0]
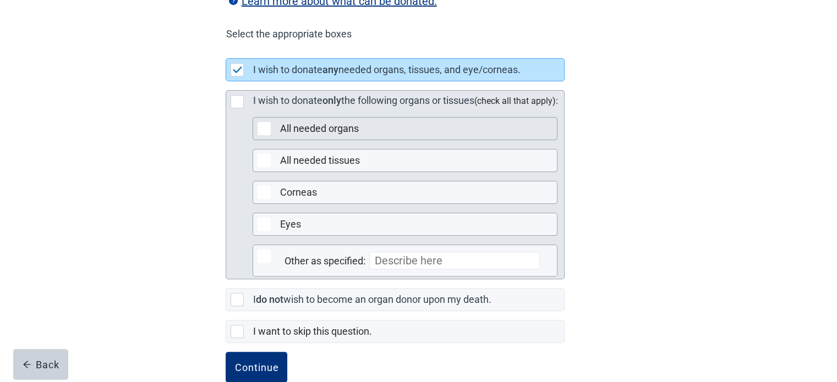
click at [266, 135] on div at bounding box center [263, 128] width 13 height 13
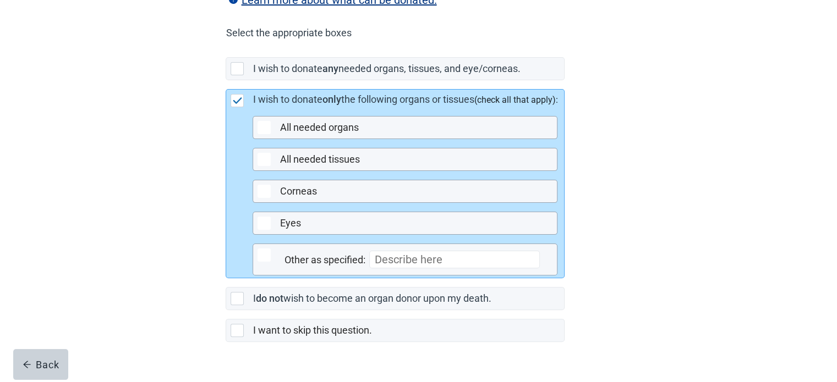
scroll to position [294, 0]
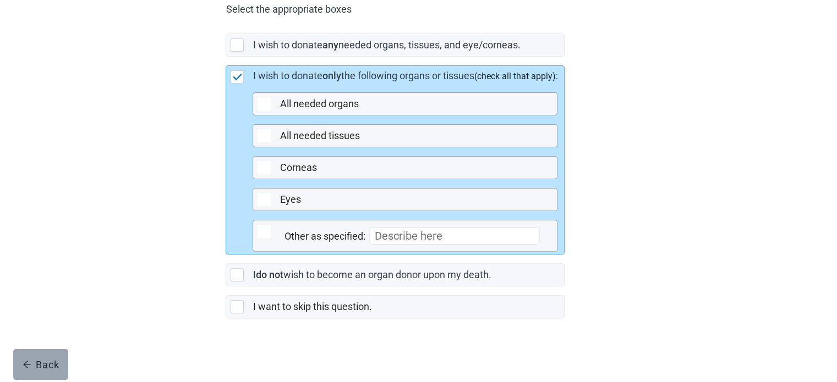
click at [48, 365] on div "Back" at bounding box center [41, 364] width 37 height 11
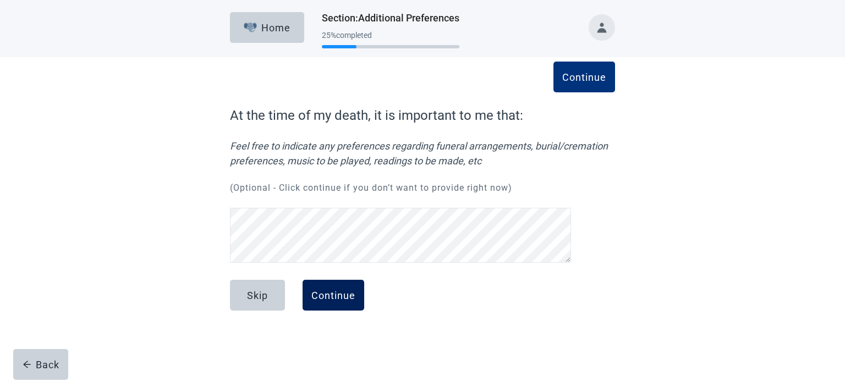
click at [334, 296] on div "Continue" at bounding box center [333, 295] width 44 height 11
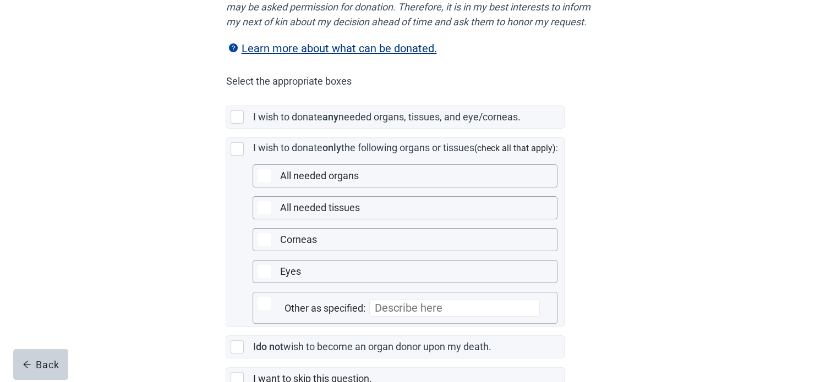
scroll to position [220, 0]
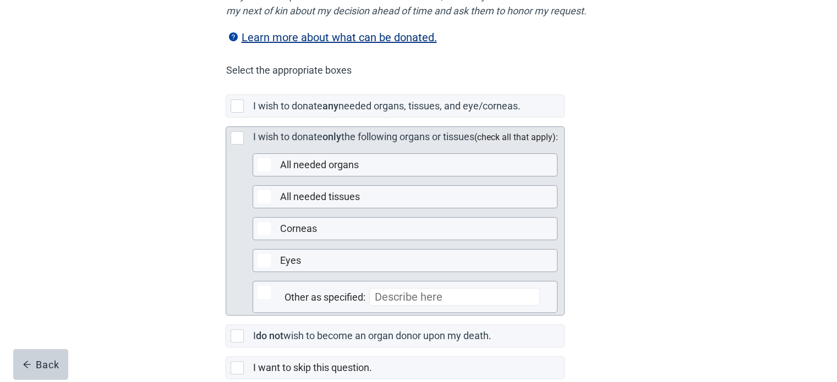
click at [232, 145] on div at bounding box center [236, 137] width 13 height 13
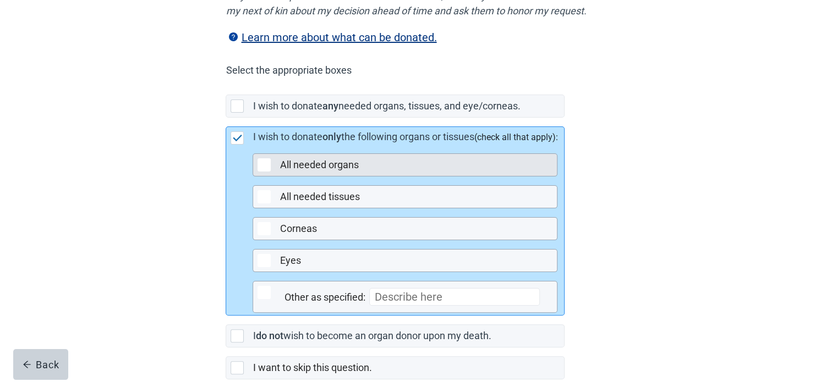
click at [267, 172] on div at bounding box center [263, 164] width 13 height 13
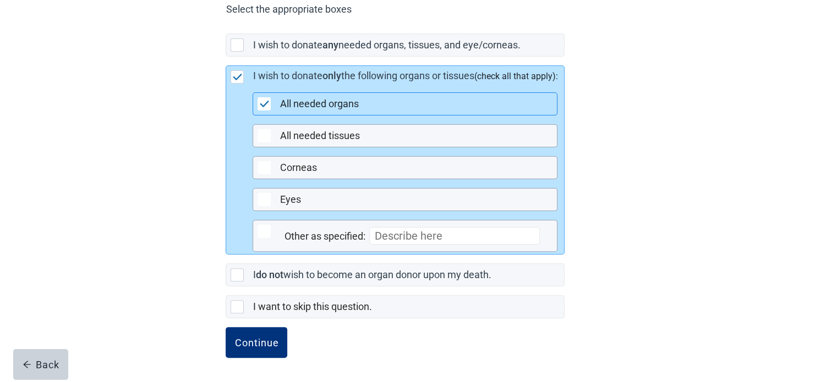
scroll to position [294, 0]
click at [248, 345] on div "Continue" at bounding box center [256, 342] width 44 height 11
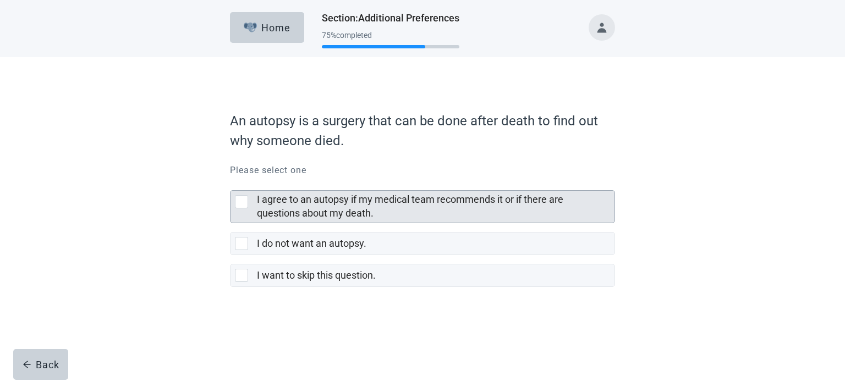
click at [236, 208] on div "I agree to an autopsy if my medical team recommends it or if there are question…" at bounding box center [422, 207] width 384 height 32
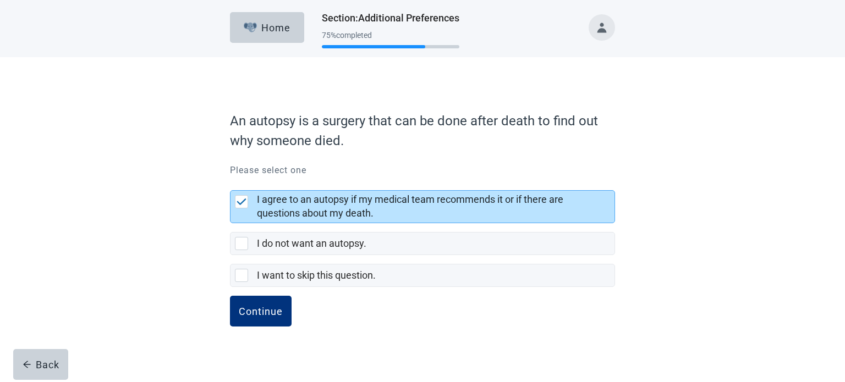
drag, startPoint x: 256, startPoint y: 310, endPoint x: 335, endPoint y: 311, distance: 79.2
click at [256, 310] on div "Continue" at bounding box center [261, 311] width 44 height 11
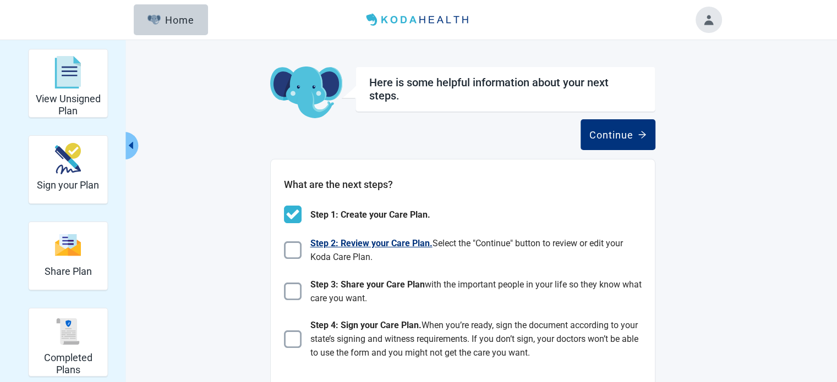
click at [295, 255] on img at bounding box center [293, 250] width 18 height 18
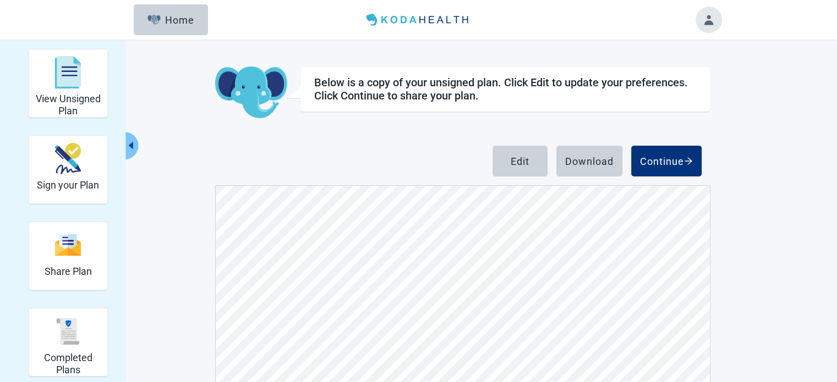
scroll to position [366, 0]
click at [664, 165] on div "Continue" at bounding box center [666, 161] width 53 height 11
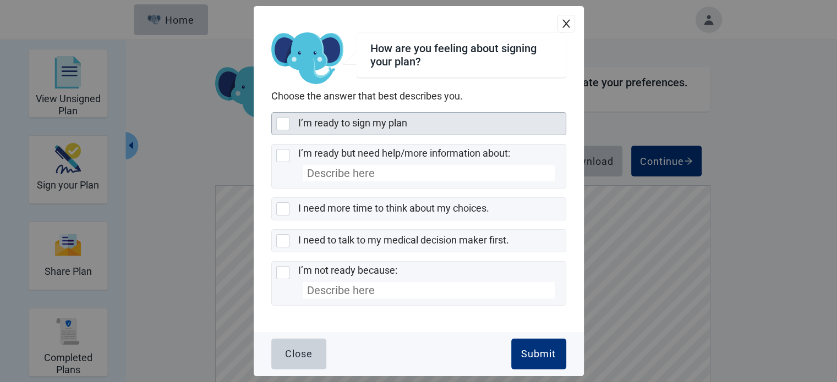
click at [282, 129] on div at bounding box center [282, 123] width 13 height 13
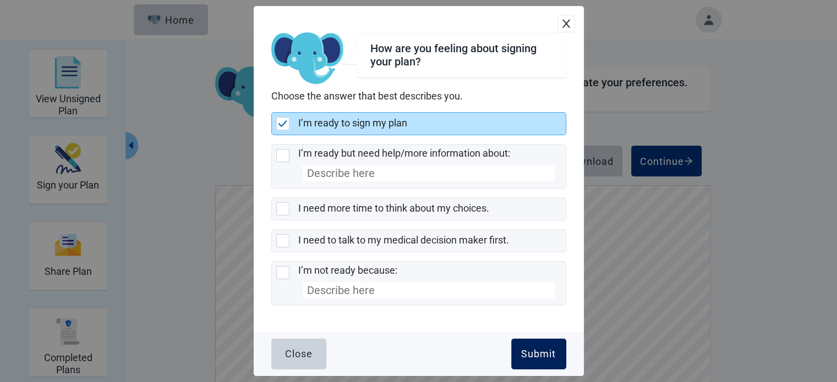
click at [538, 353] on div "Submit" at bounding box center [538, 354] width 35 height 11
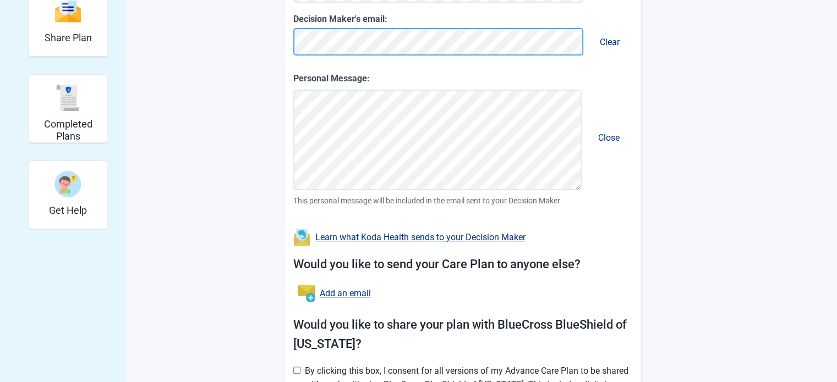
scroll to position [230, 0]
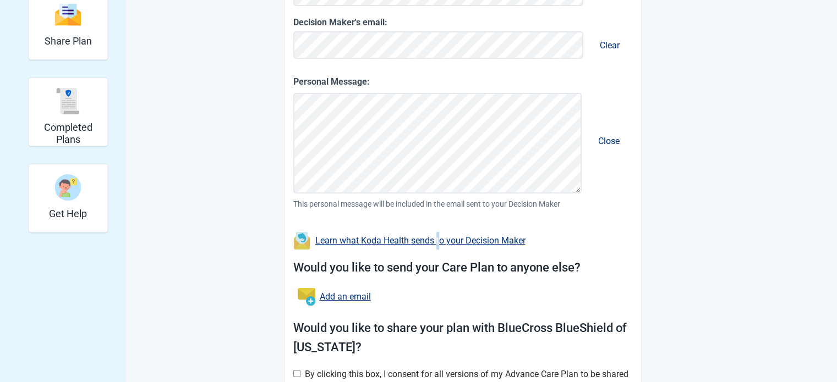
click at [437, 241] on link "Learn what Koda Health sends to your Decision Maker" at bounding box center [420, 240] width 210 height 10
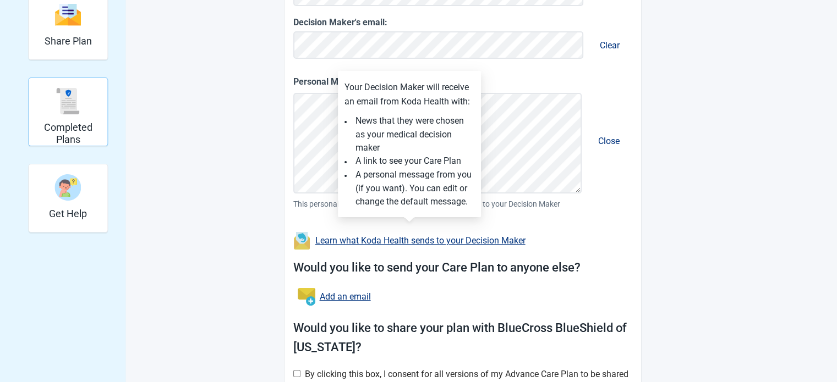
click at [70, 121] on div "Completed Plans" at bounding box center [68, 111] width 70 height 63
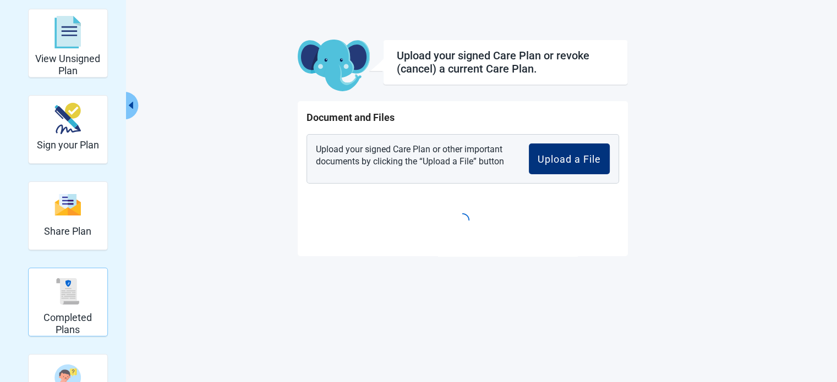
scroll to position [40, 0]
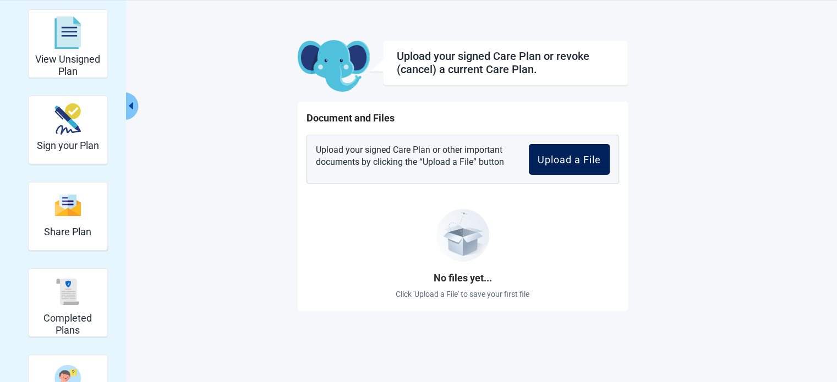
click at [572, 161] on div "Upload a File" at bounding box center [568, 159] width 63 height 11
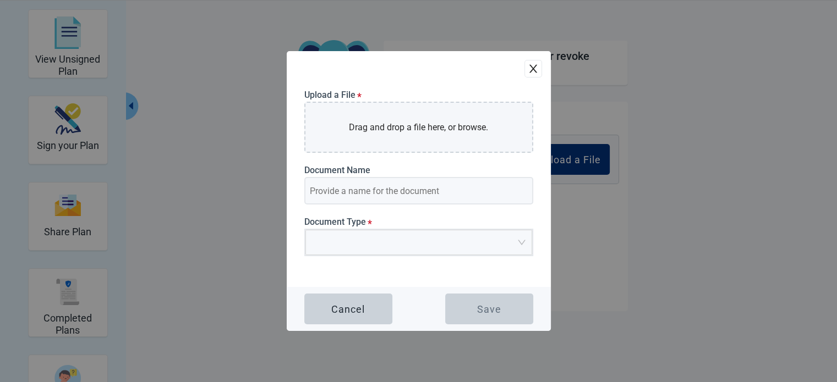
click at [531, 69] on icon "close" at bounding box center [532, 68] width 11 height 11
